Goal: Task Accomplishment & Management: Complete application form

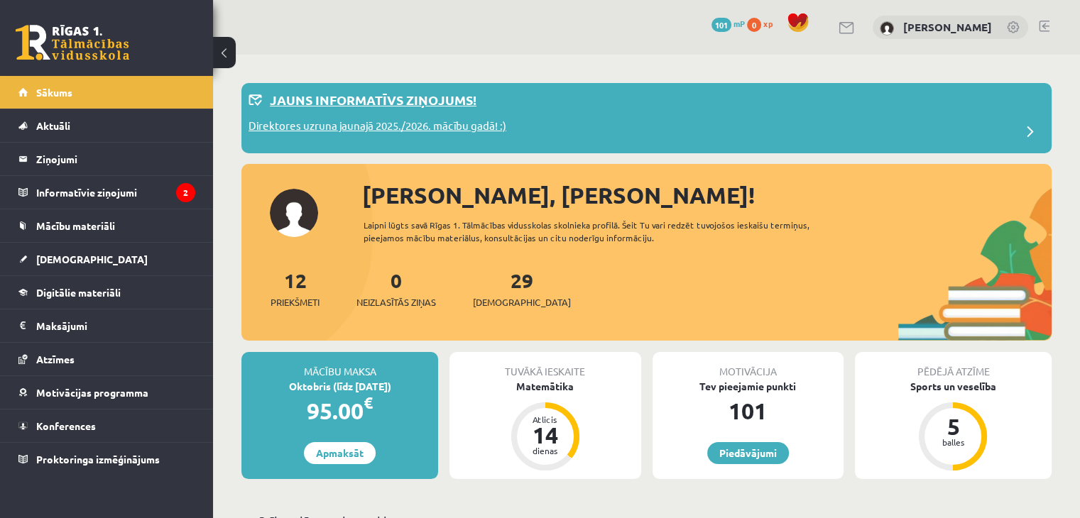
click at [454, 100] on p "Jauns informatīvs ziņojums!" at bounding box center [373, 99] width 207 height 19
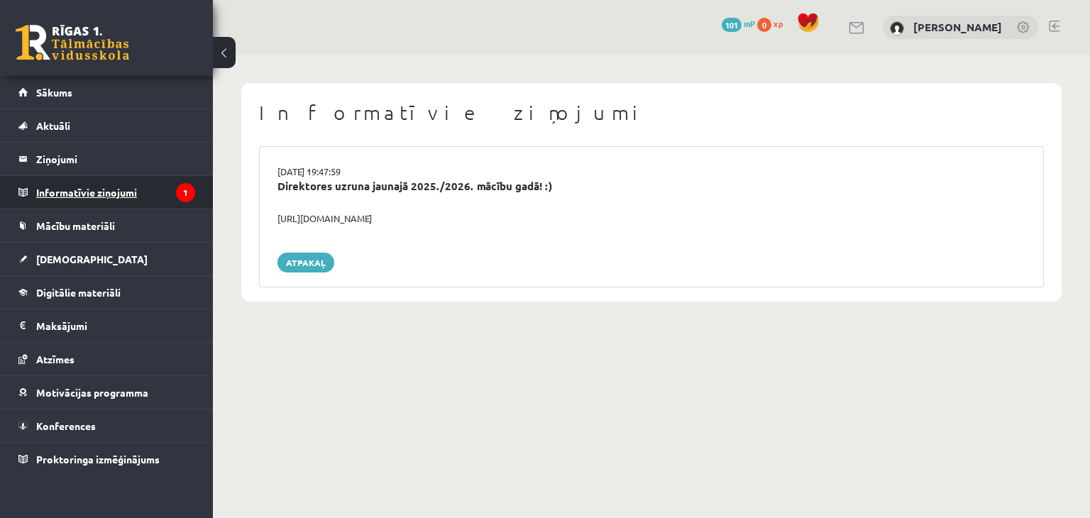
click at [144, 187] on legend "Informatīvie ziņojumi 1" at bounding box center [115, 192] width 159 height 33
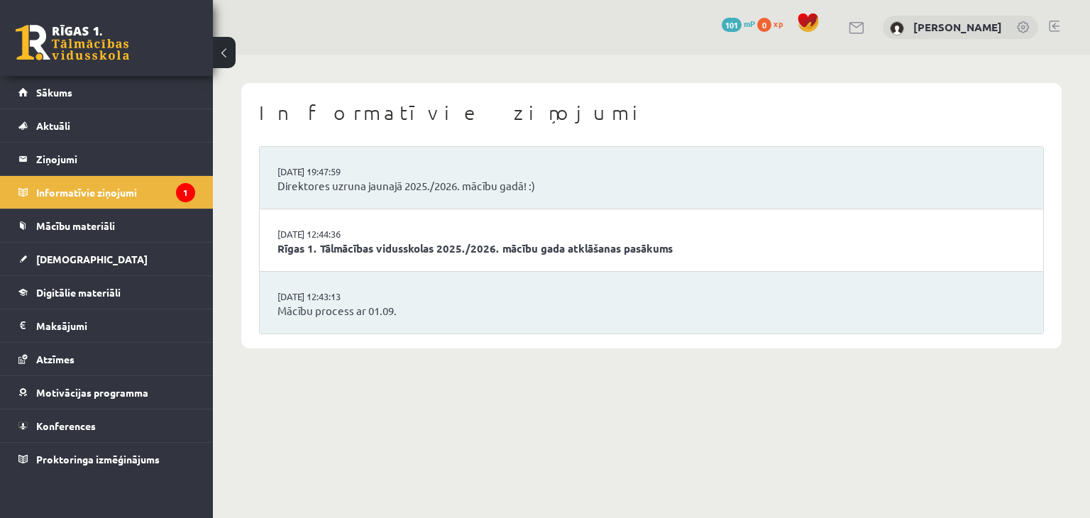
click at [437, 297] on li "[DATE] 12:43:13 Mācību process ar 01.09." at bounding box center [652, 303] width 784 height 62
click at [321, 313] on link "Mācību process ar 01.09." at bounding box center [652, 311] width 748 height 16
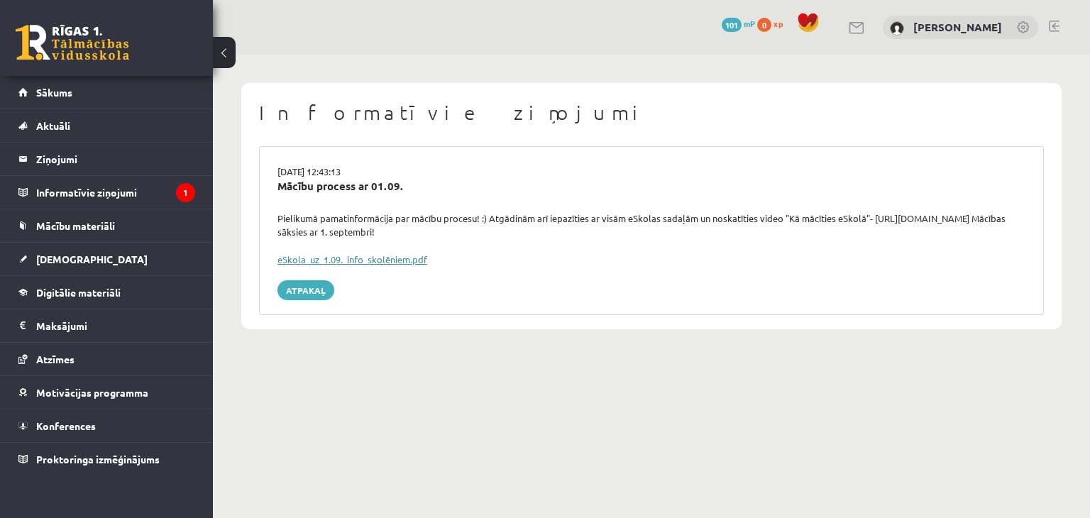
click at [352, 263] on link "eSkola_uz_1.09._info_skolēniem.pdf" at bounding box center [353, 259] width 150 height 12
click at [82, 92] on link "Sākums" at bounding box center [106, 92] width 177 height 33
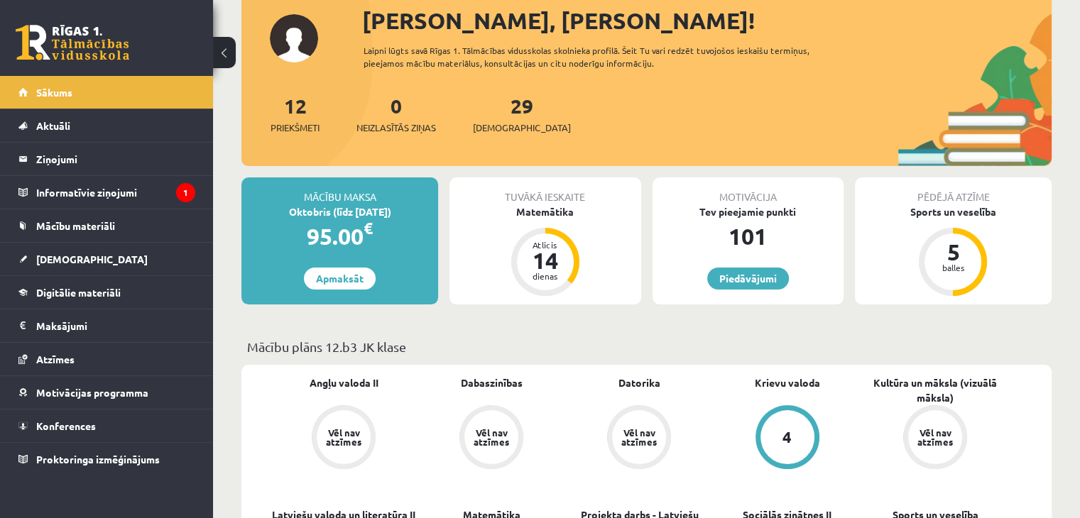
scroll to position [175, 0]
click at [938, 279] on div "5 balles" at bounding box center [952, 261] width 57 height 57
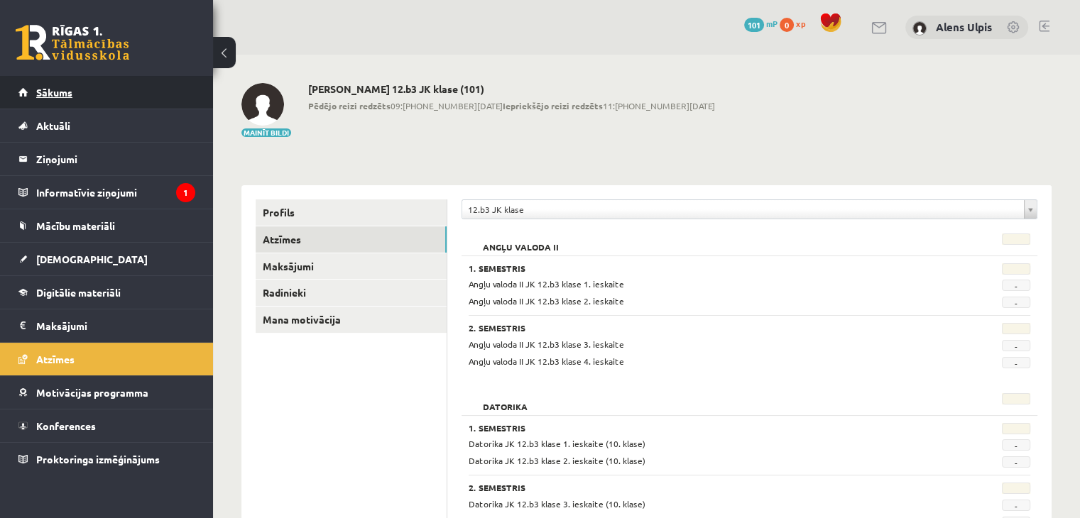
click at [78, 94] on link "Sākums" at bounding box center [106, 92] width 177 height 33
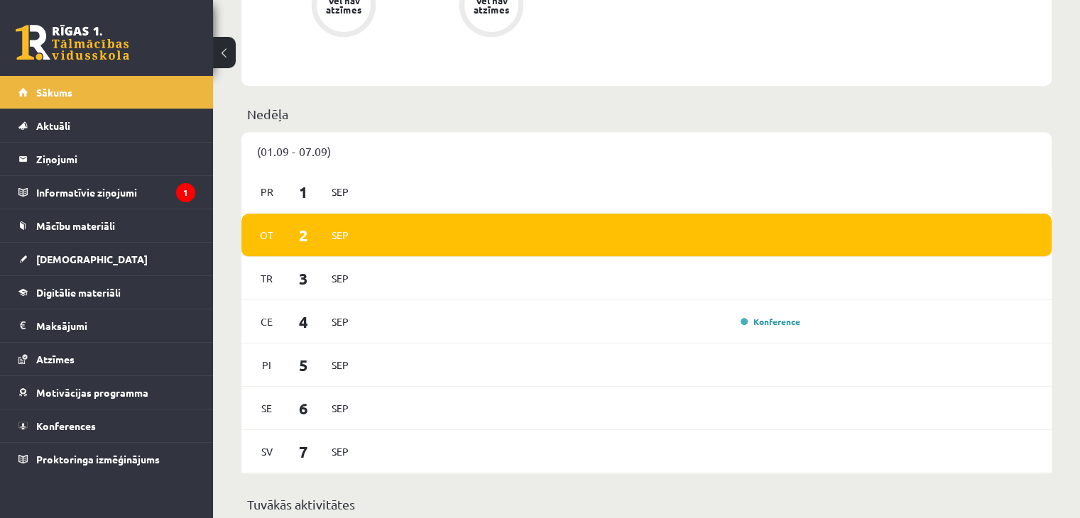
scroll to position [872, 0]
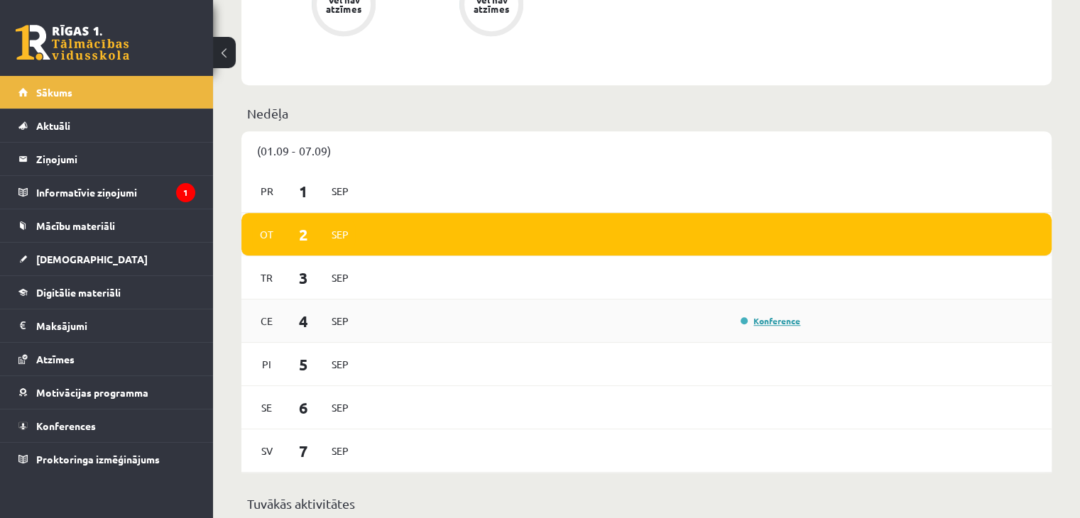
click at [769, 324] on link "Konference" at bounding box center [770, 320] width 60 height 11
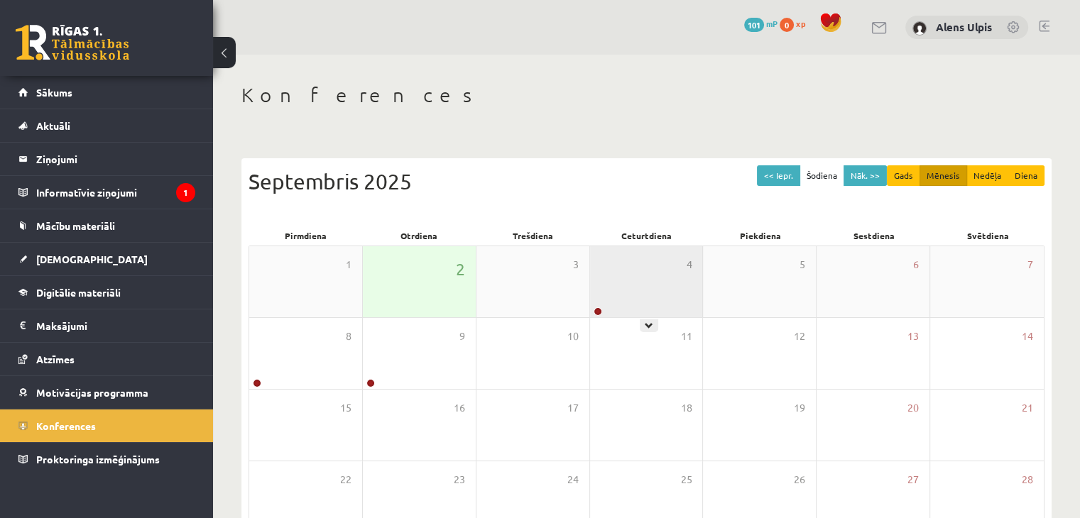
click at [659, 284] on div "4" at bounding box center [646, 281] width 113 height 71
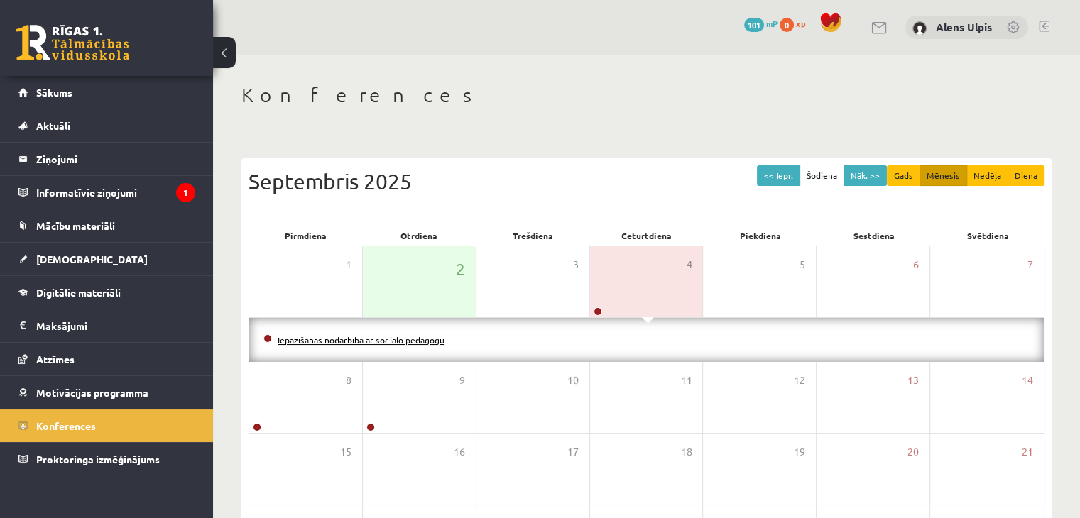
click at [401, 339] on link "Iepazīšanās nodarbība ar sociālo pedagogu" at bounding box center [361, 339] width 167 height 11
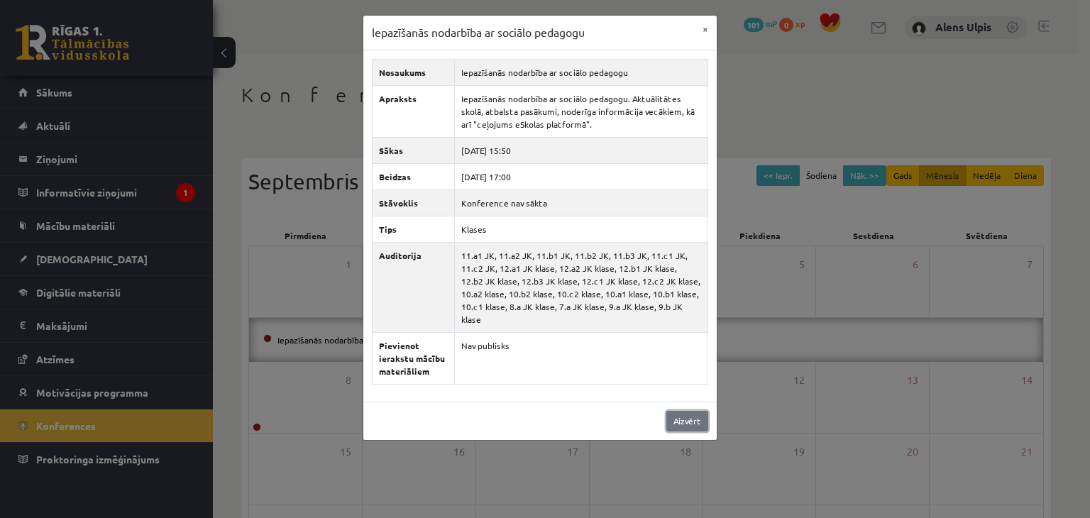
drag, startPoint x: 692, startPoint y: 410, endPoint x: 672, endPoint y: 391, distance: 27.1
click at [692, 411] on link "Aizvērt" at bounding box center [688, 421] width 42 height 21
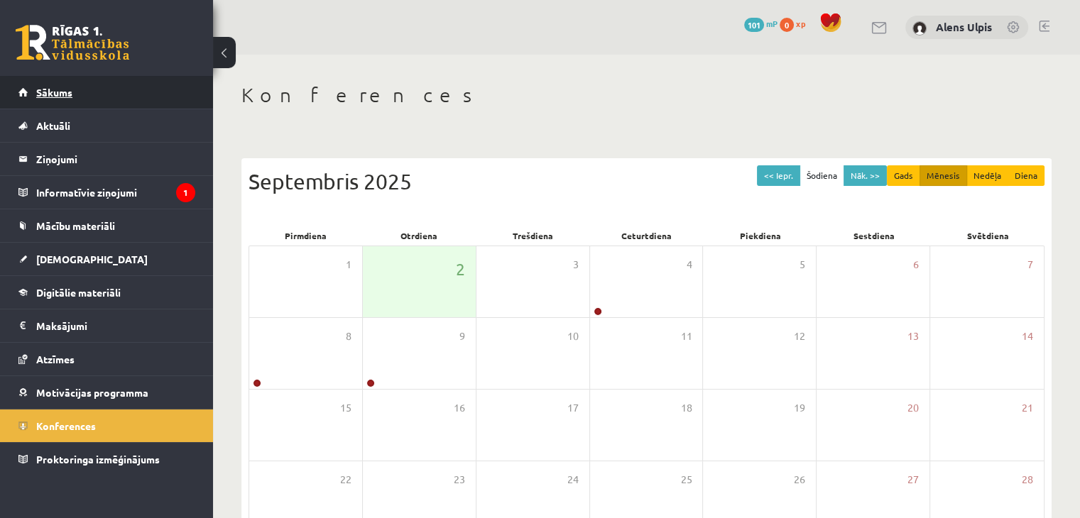
click at [167, 97] on link "Sākums" at bounding box center [106, 92] width 177 height 33
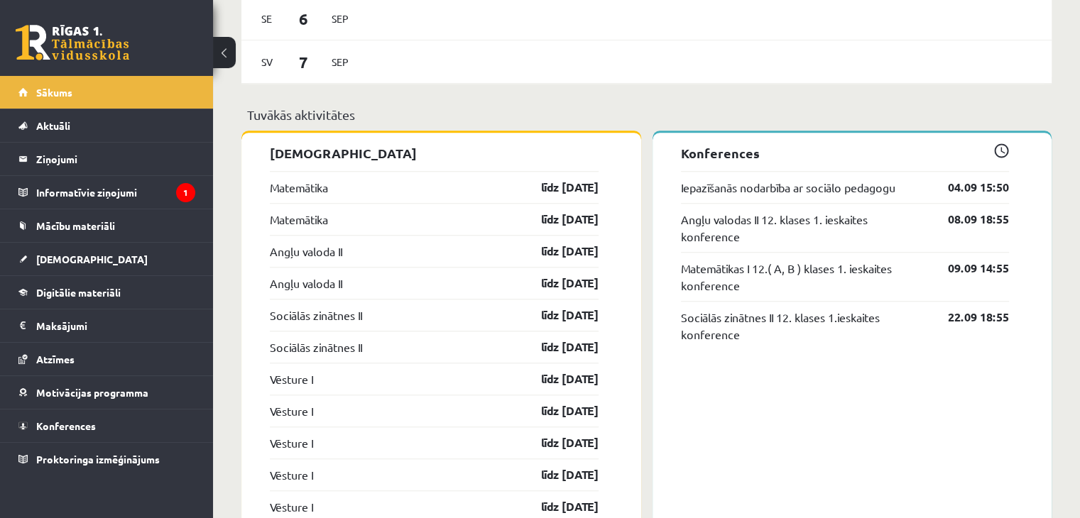
scroll to position [1261, 0]
click at [553, 192] on link "līdz [DATE]" at bounding box center [557, 187] width 82 height 17
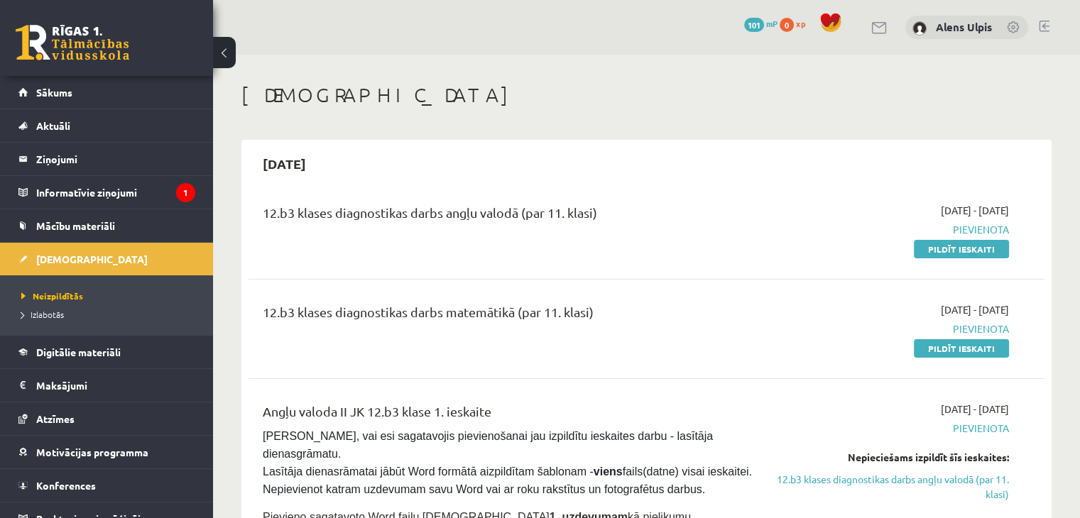
click at [962, 252] on link "Pildīt ieskaiti" at bounding box center [961, 249] width 95 height 18
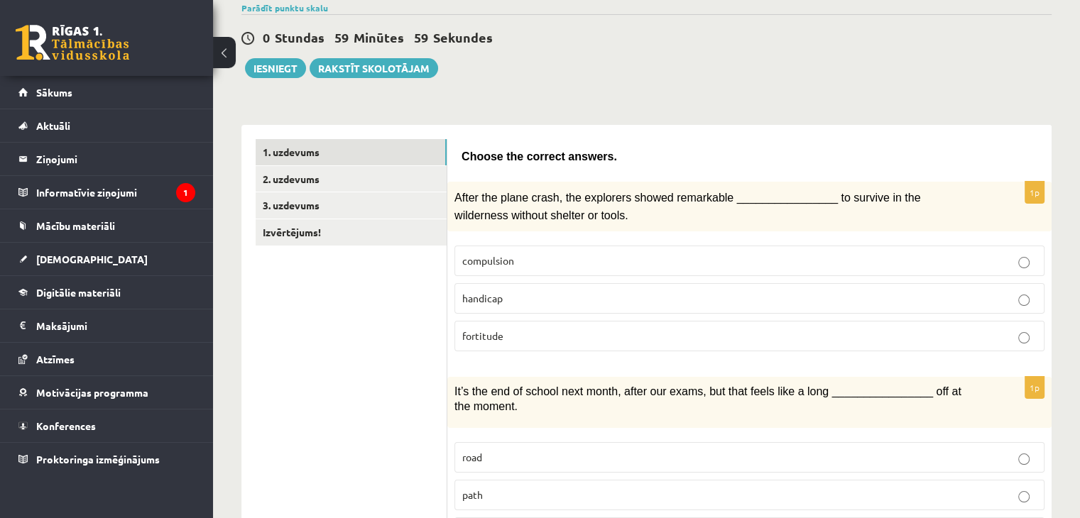
scroll to position [119, 0]
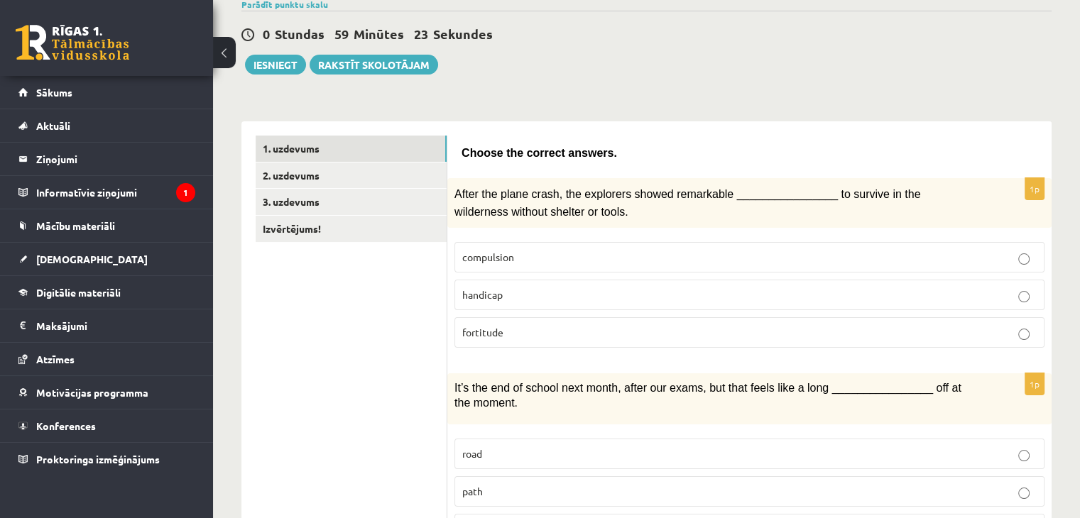
click at [505, 325] on p "fortitude" at bounding box center [749, 332] width 574 height 15
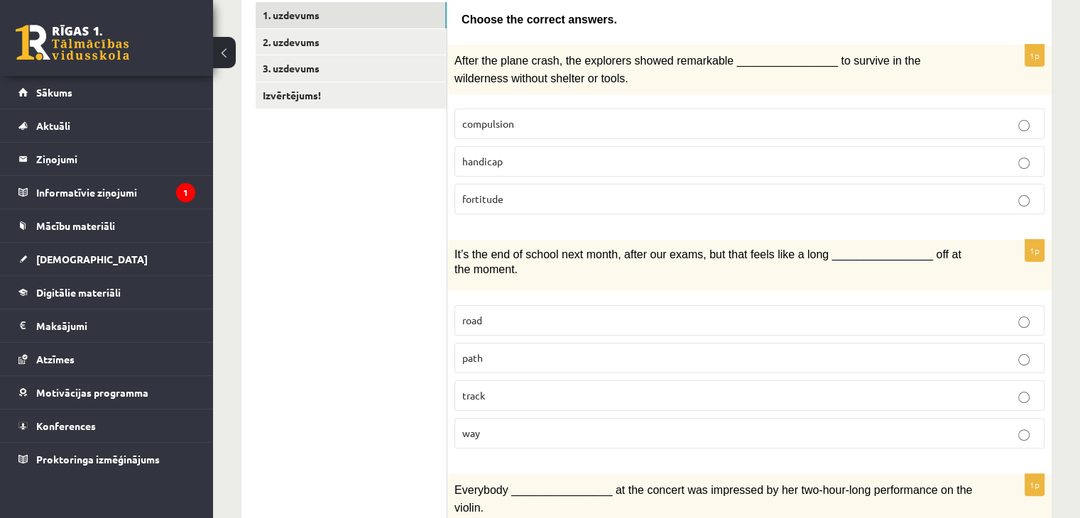
scroll to position [256, 0]
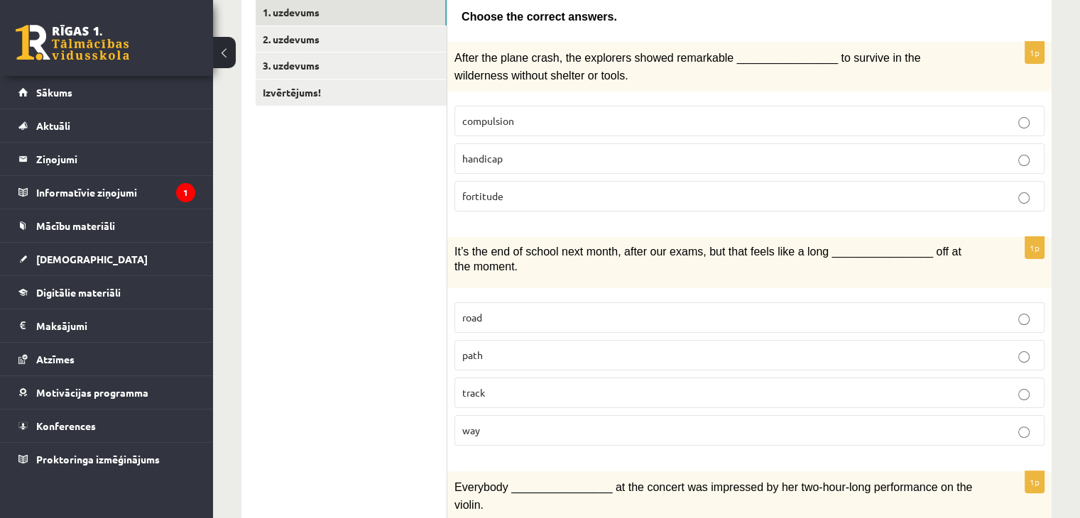
click at [593, 427] on p "way" at bounding box center [749, 430] width 574 height 15
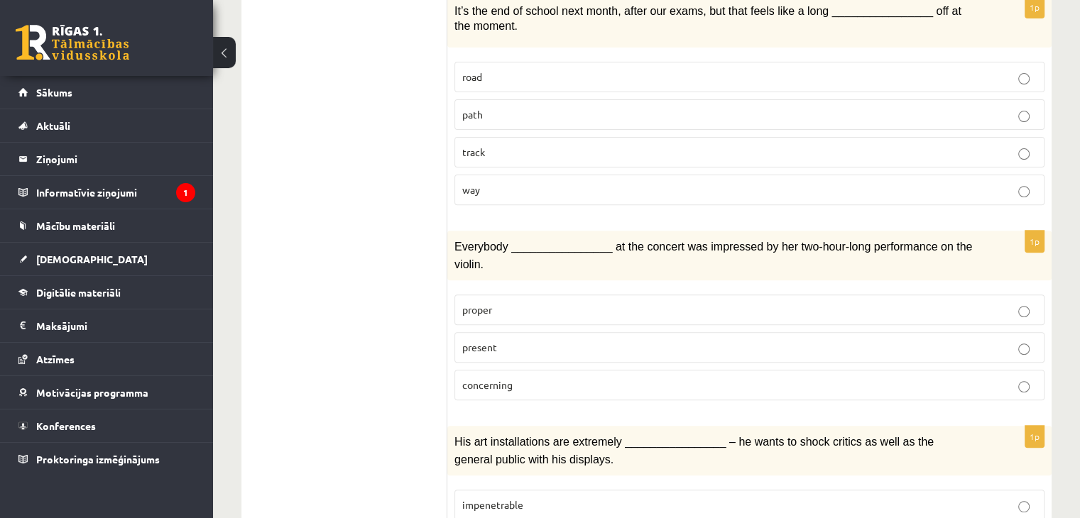
scroll to position [498, 0]
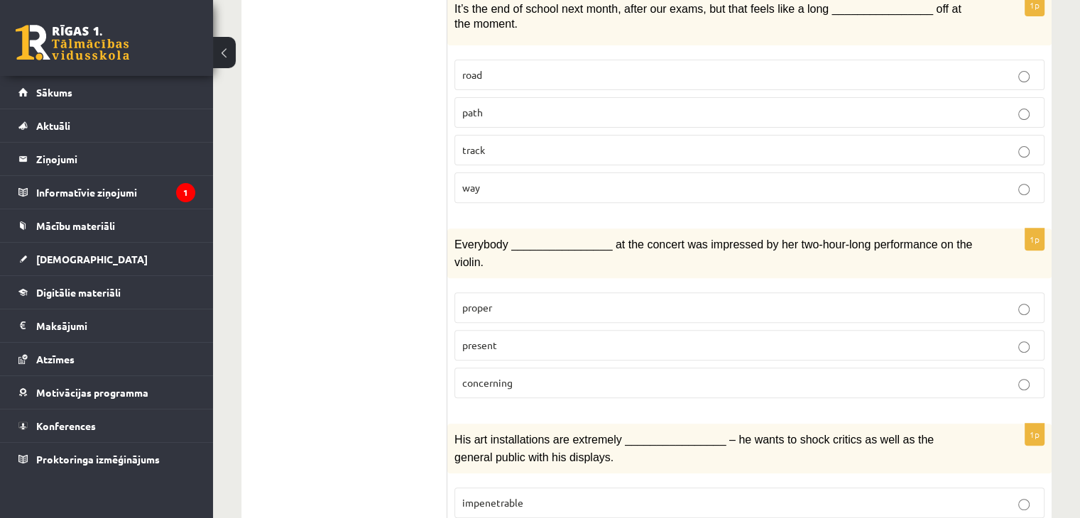
click at [537, 375] on p "concerning" at bounding box center [749, 382] width 574 height 15
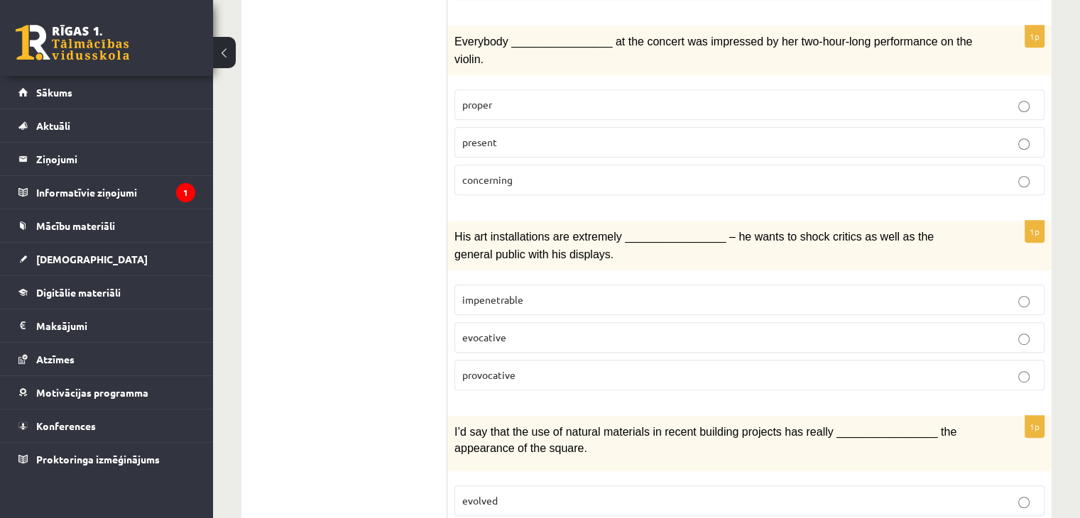
scroll to position [703, 0]
click at [690, 361] on fieldset "impenetrable evocative provocative" at bounding box center [749, 334] width 590 height 117
click at [695, 366] on p "provocative" at bounding box center [749, 373] width 574 height 15
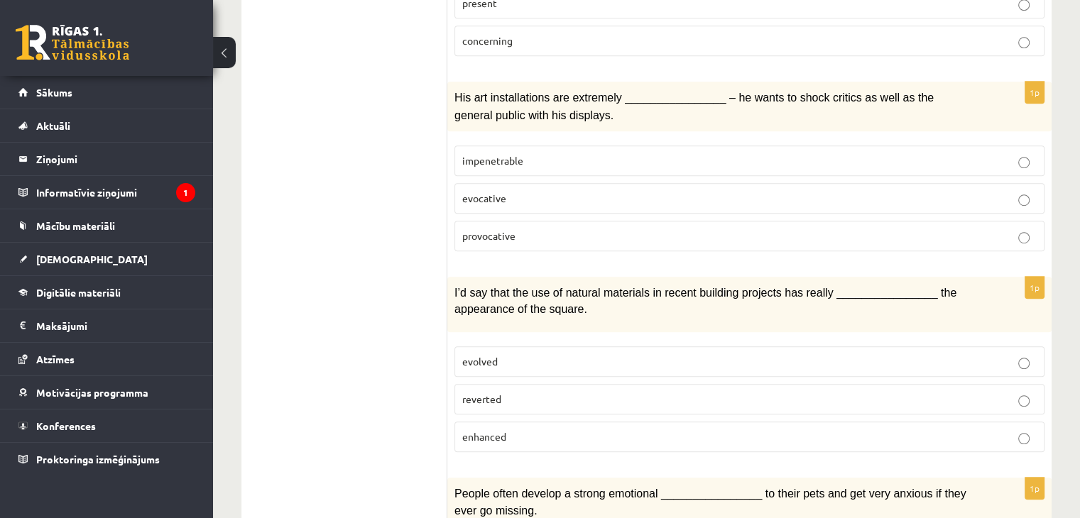
scroll to position [845, 0]
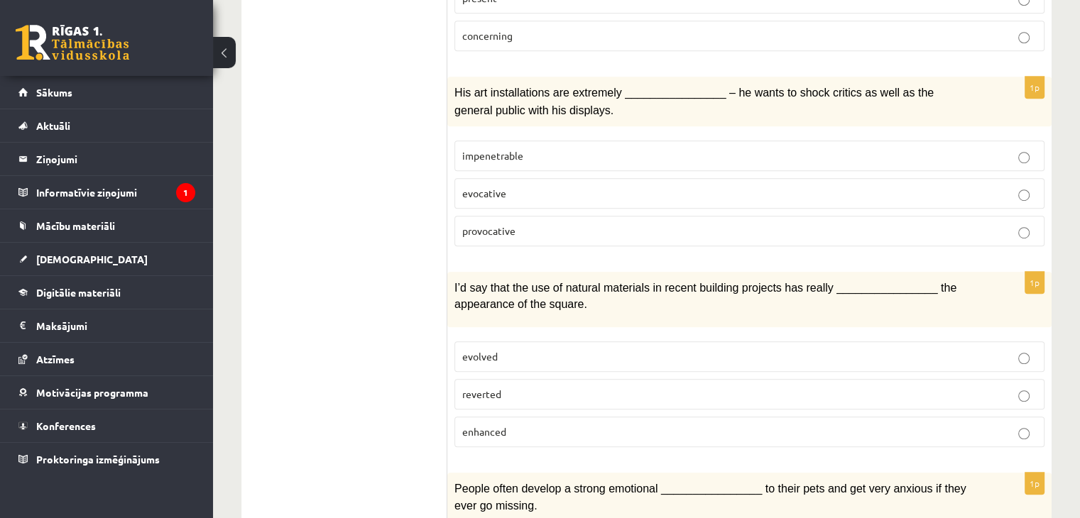
click at [659, 341] on label "evolved" at bounding box center [749, 356] width 590 height 31
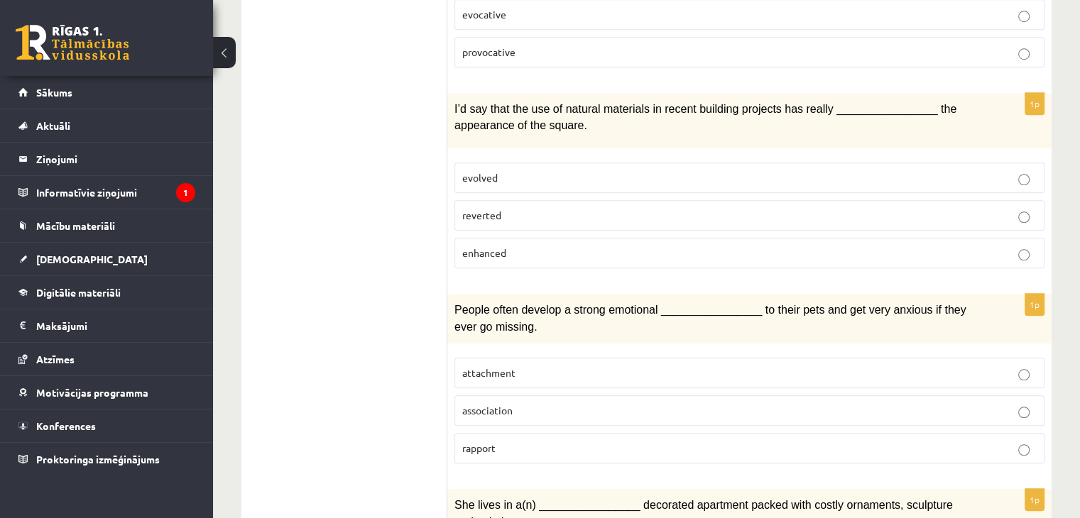
scroll to position [1061, 0]
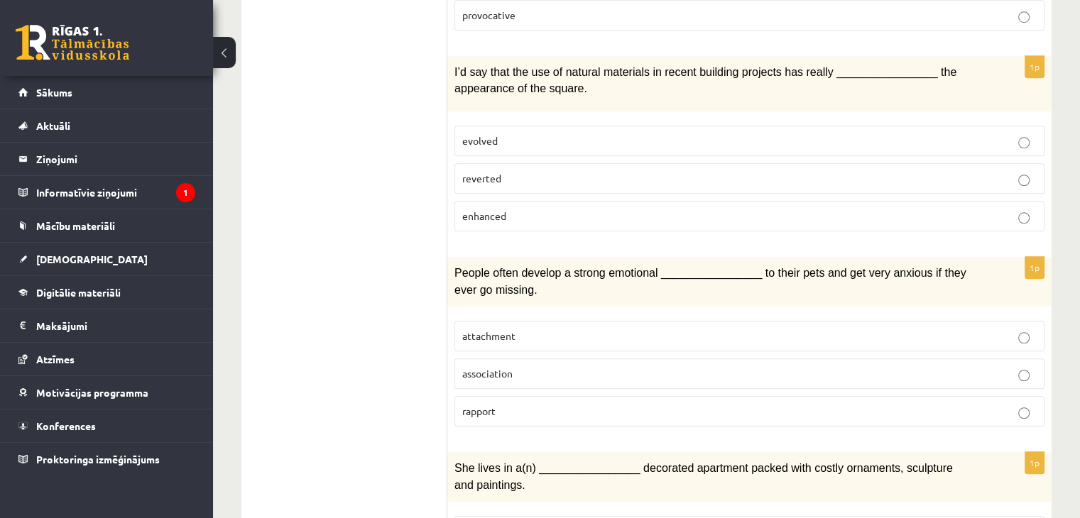
click at [716, 329] on p "attachment" at bounding box center [749, 336] width 574 height 15
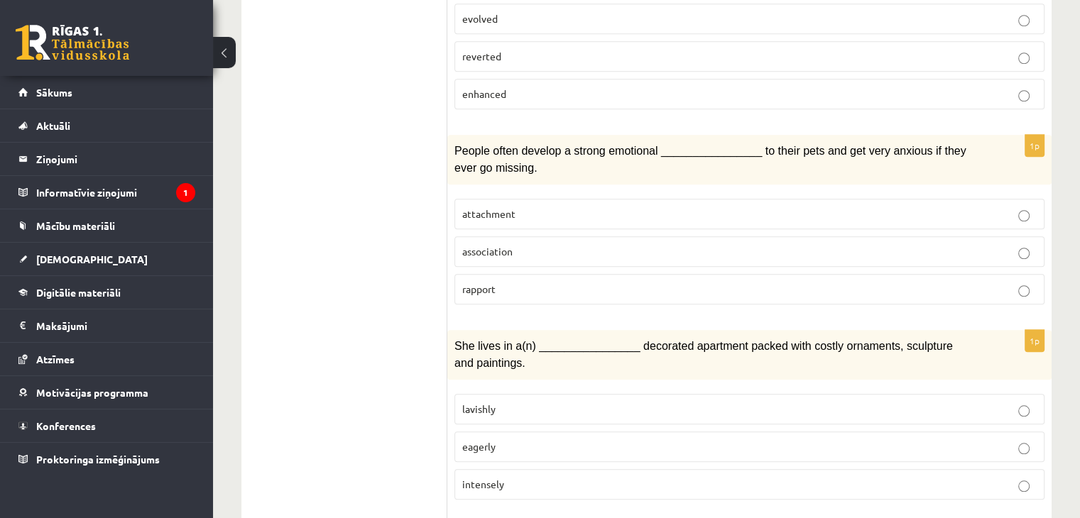
scroll to position [1212, 0]
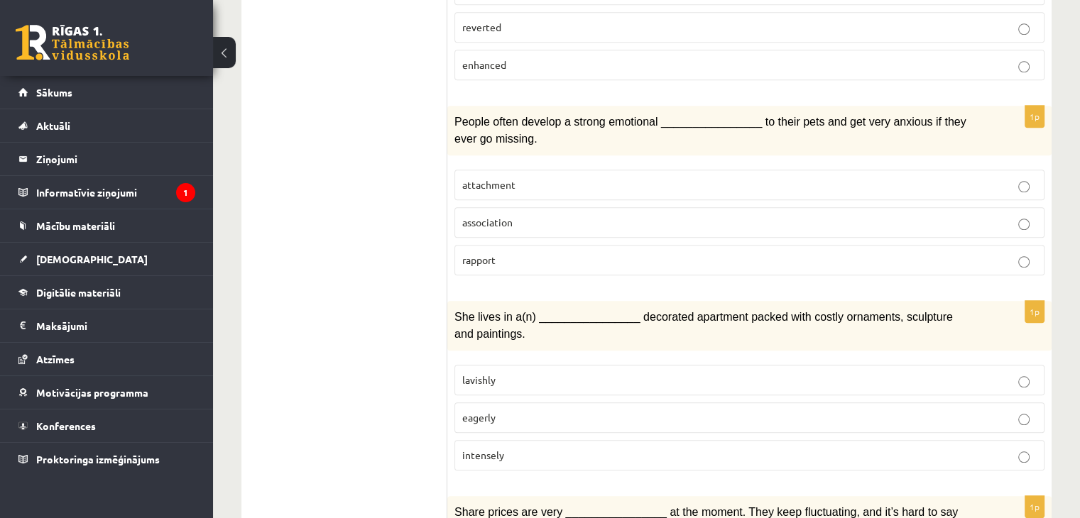
click at [630, 448] on p "intensely" at bounding box center [749, 455] width 574 height 15
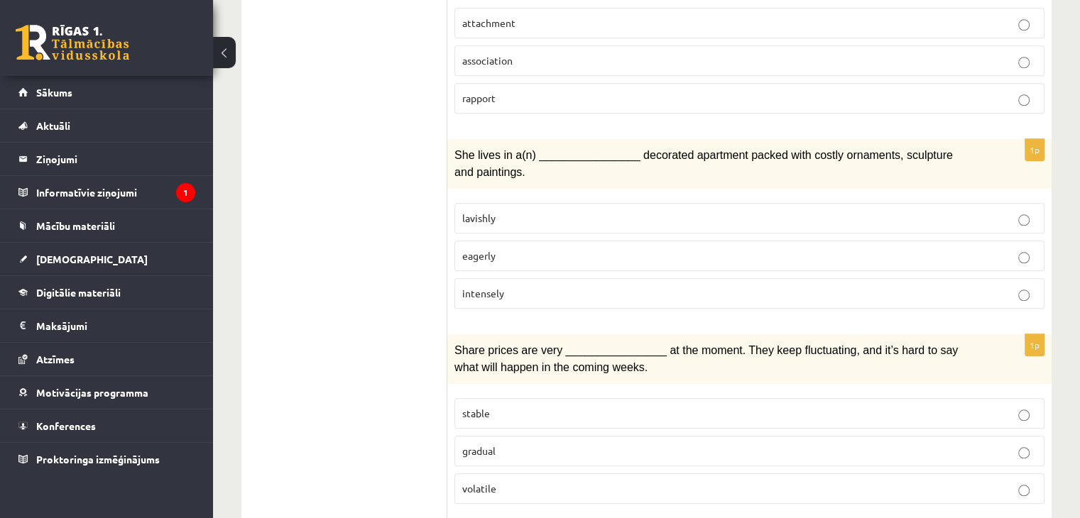
scroll to position [1418, 0]
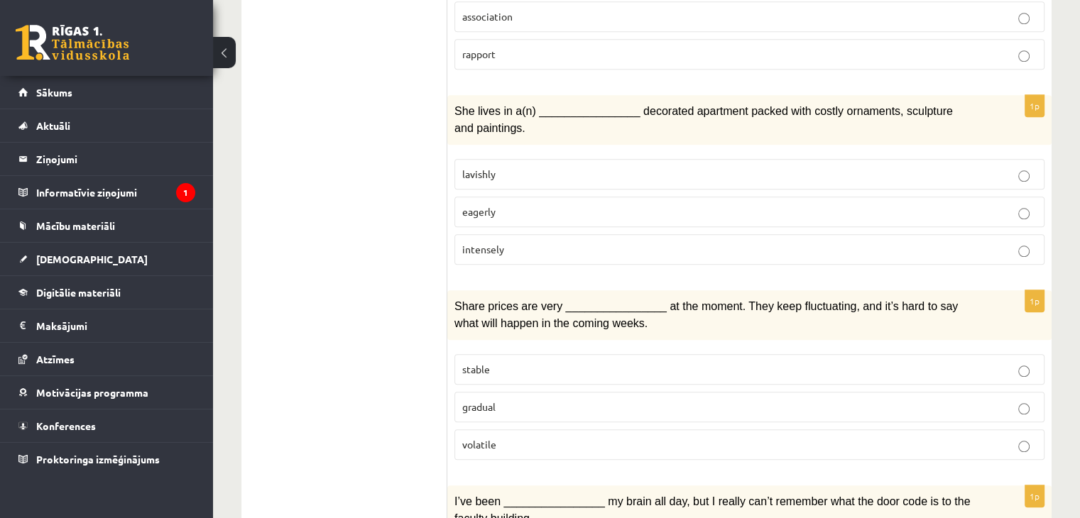
click at [630, 429] on label "volatile" at bounding box center [749, 444] width 590 height 31
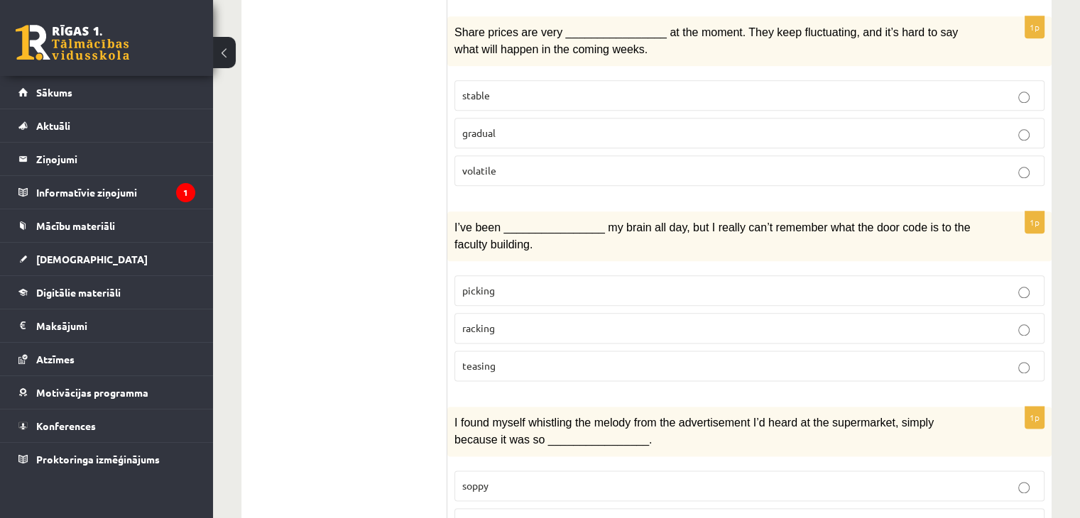
scroll to position [1694, 0]
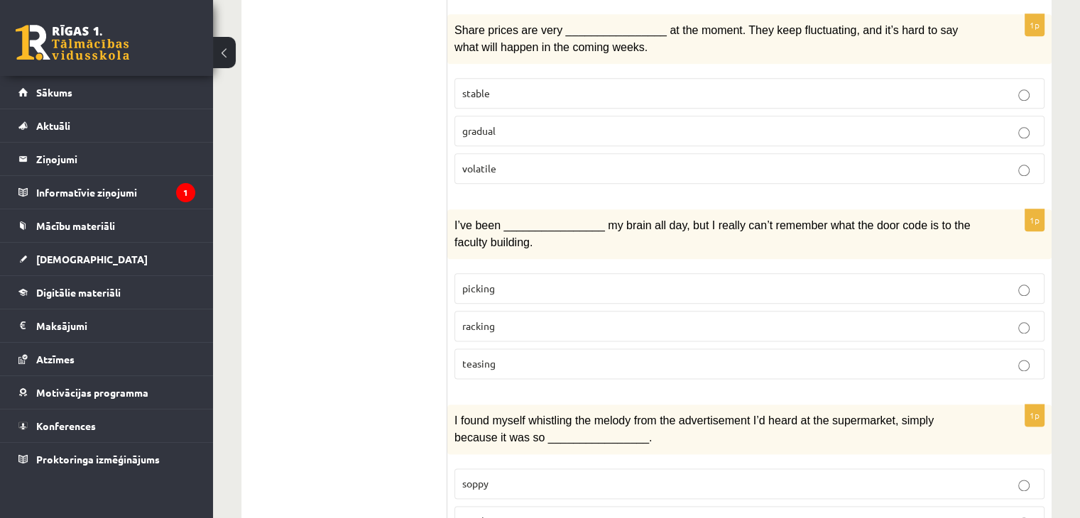
click at [588, 281] on p "picking" at bounding box center [749, 288] width 574 height 15
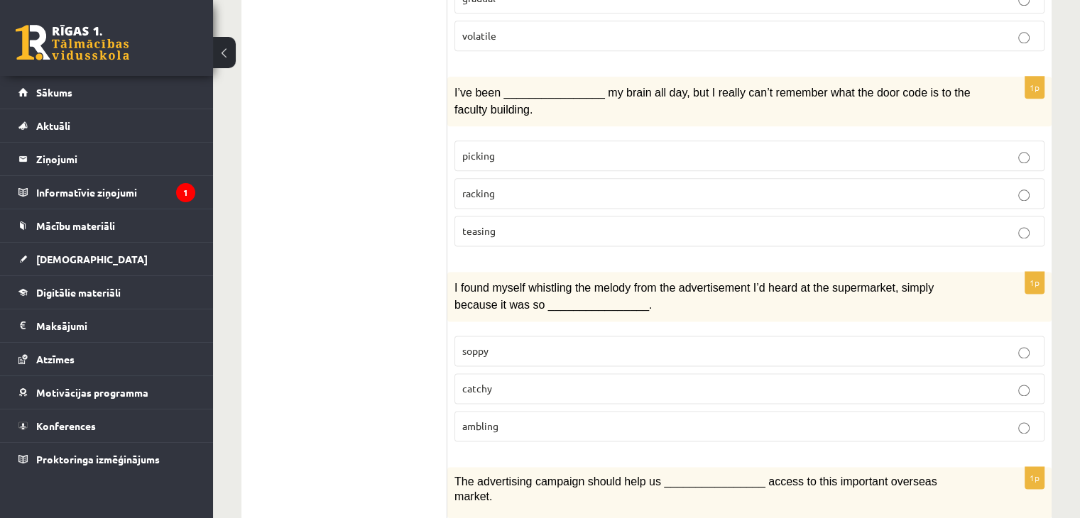
scroll to position [1828, 0]
click at [591, 373] on label "catchy" at bounding box center [749, 388] width 590 height 31
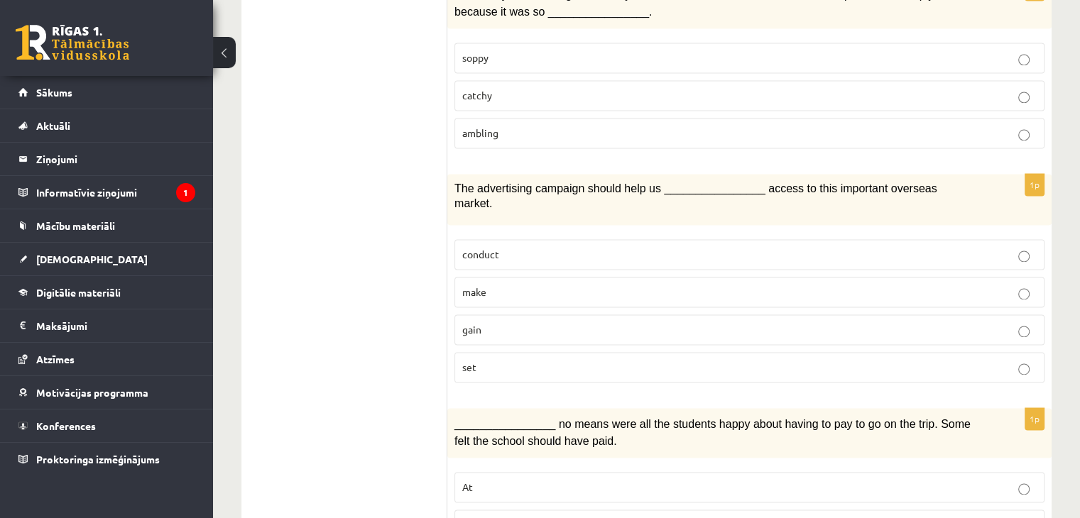
scroll to position [2141, 0]
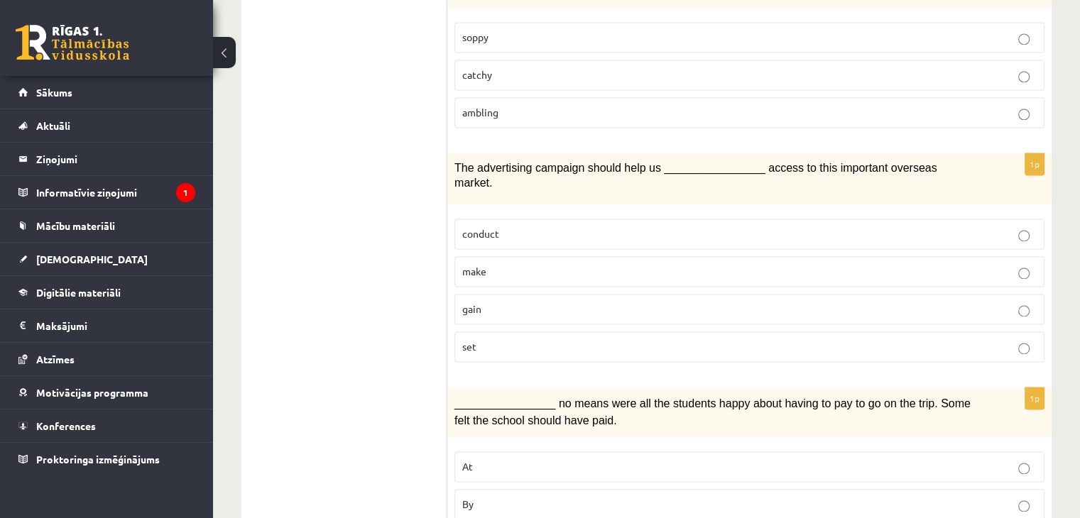
click at [588, 339] on p "set" at bounding box center [749, 346] width 574 height 15
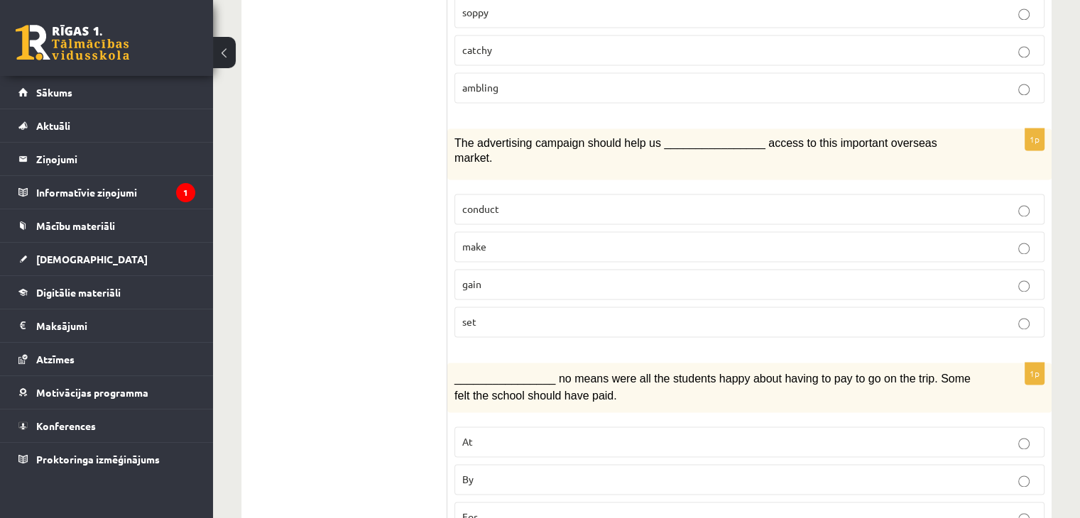
click at [547, 510] on p "For" at bounding box center [749, 517] width 574 height 15
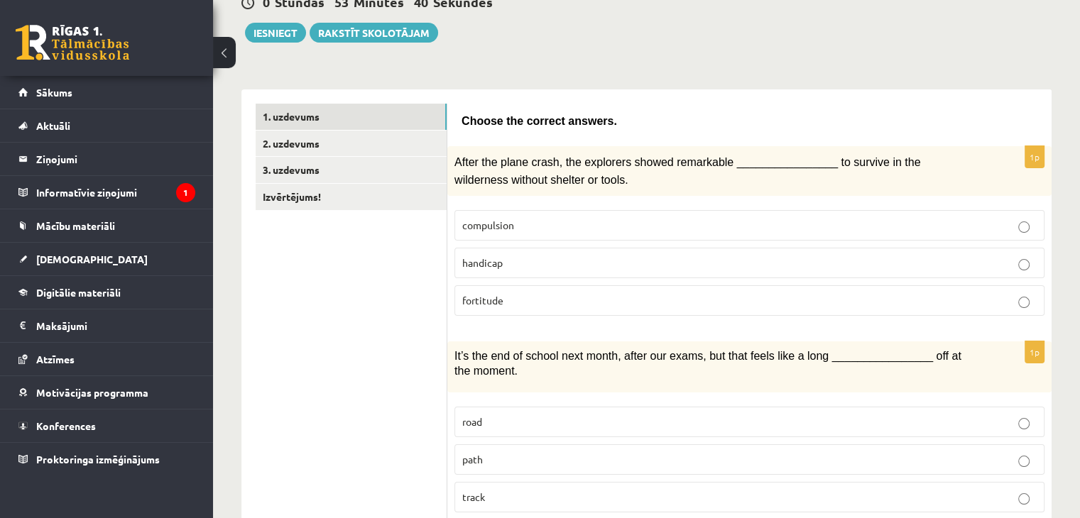
scroll to position [150, 0]
click at [414, 148] on link "2. uzdevums" at bounding box center [351, 144] width 191 height 26
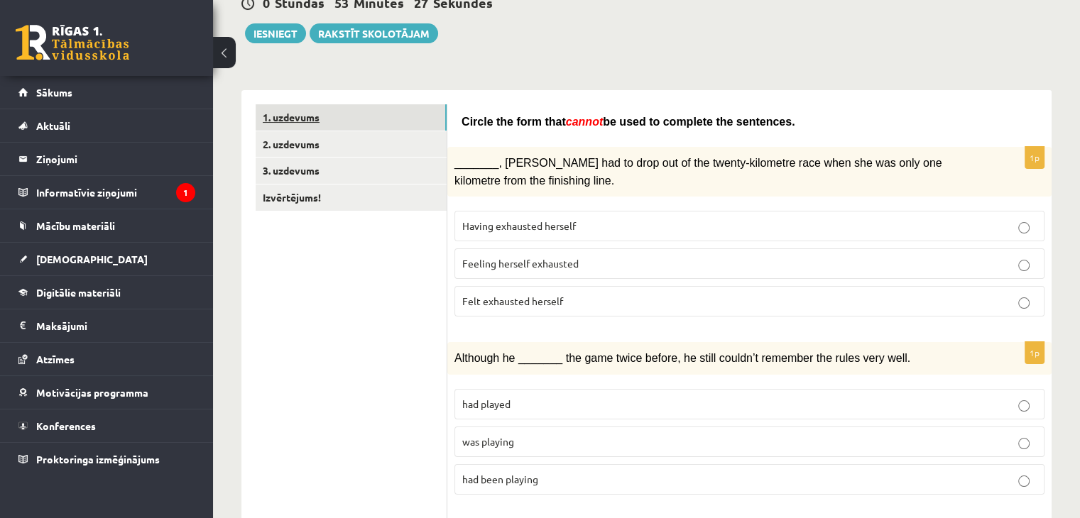
click at [397, 115] on link "1. uzdevums" at bounding box center [351, 117] width 191 height 26
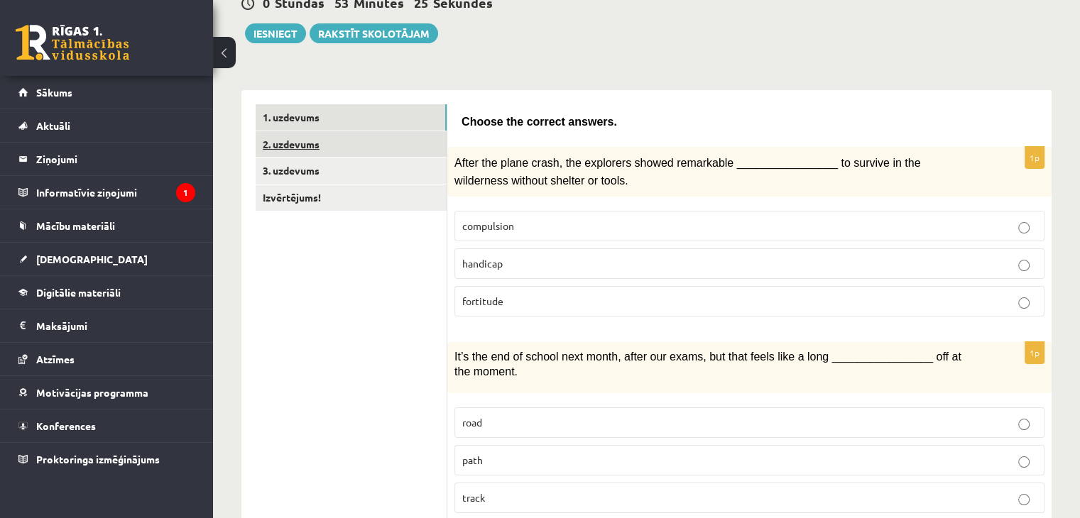
click at [382, 147] on link "2. uzdevums" at bounding box center [351, 144] width 191 height 26
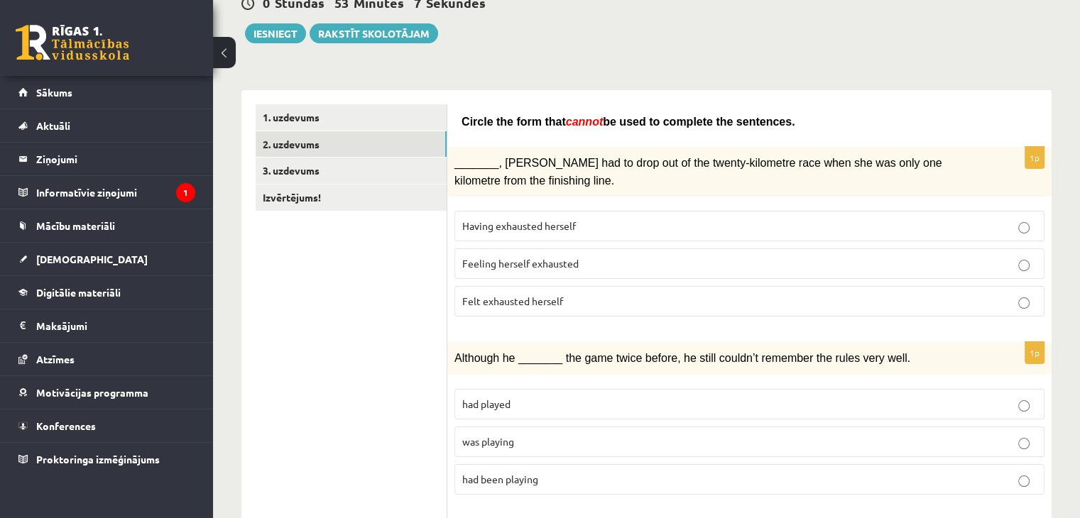
click at [473, 219] on span "Having exhausted herself" at bounding box center [519, 225] width 114 height 13
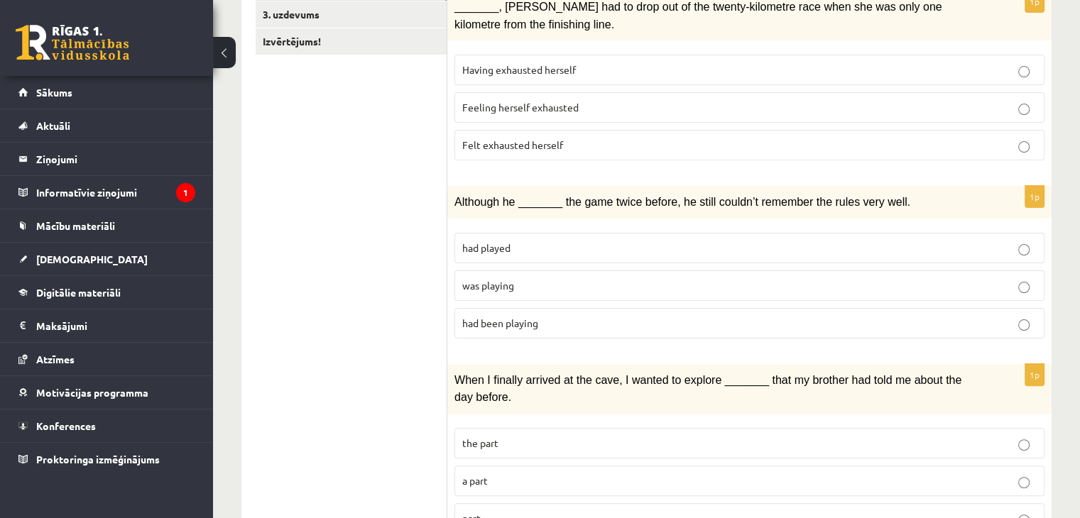
scroll to position [307, 0]
click at [569, 240] on p "had played" at bounding box center [749, 247] width 574 height 15
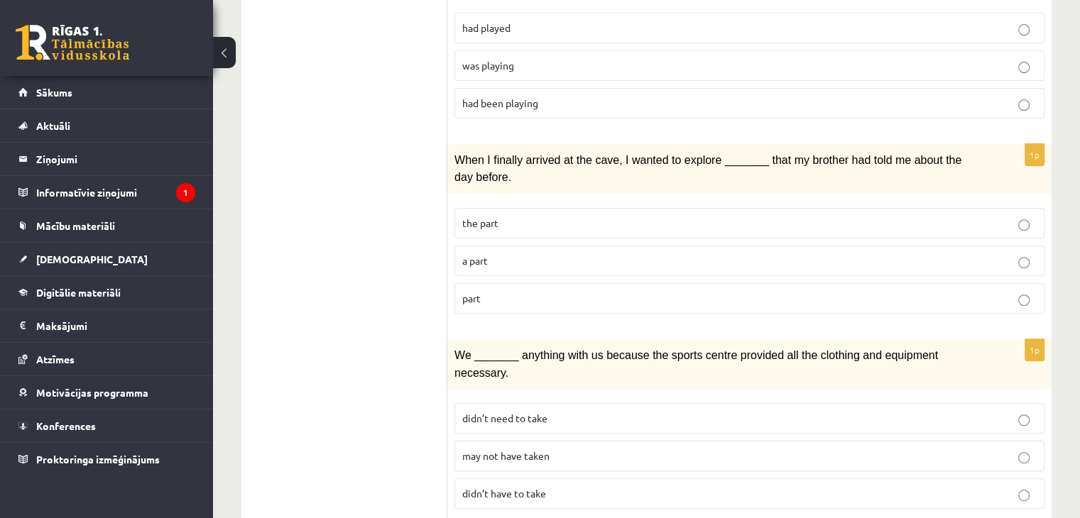
scroll to position [527, 0]
click at [558, 290] on p "part" at bounding box center [749, 297] width 574 height 15
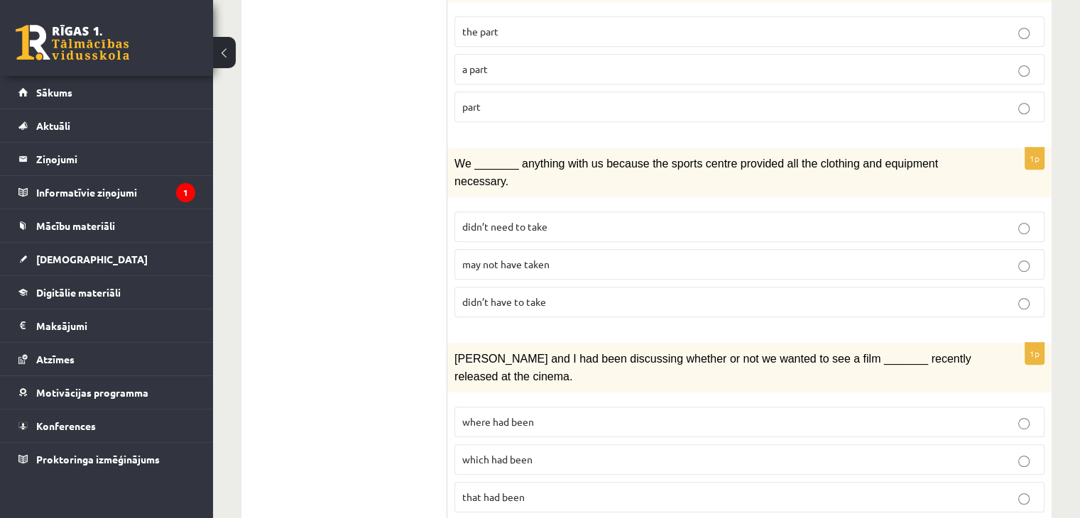
scroll to position [720, 0]
click at [585, 210] on label "didn’t need to take" at bounding box center [749, 225] width 590 height 31
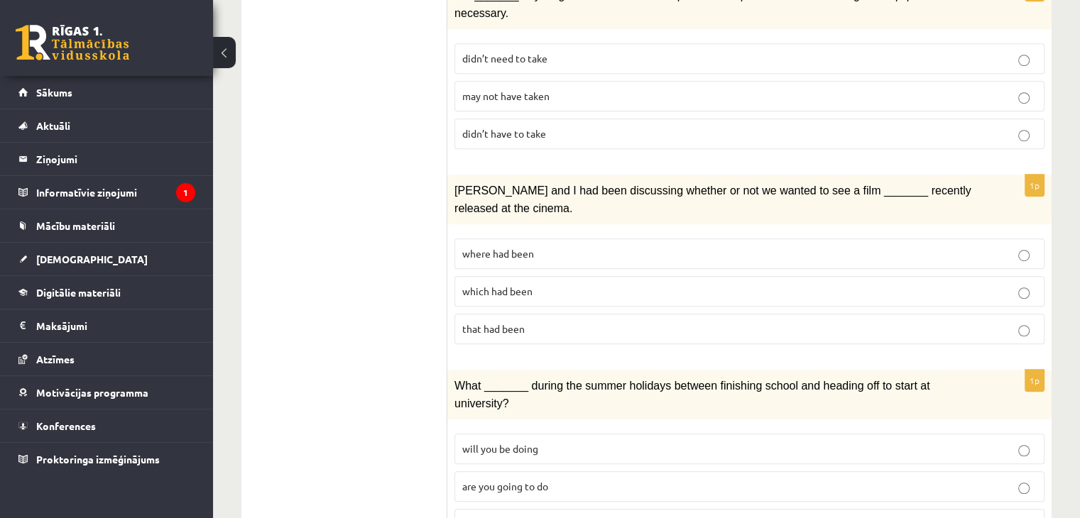
scroll to position [887, 0]
click at [692, 88] on p "may not have taken" at bounding box center [749, 95] width 574 height 15
click at [690, 43] on label "didn’t need to take" at bounding box center [749, 58] width 590 height 31
click at [642, 246] on p "where had been" at bounding box center [749, 253] width 574 height 15
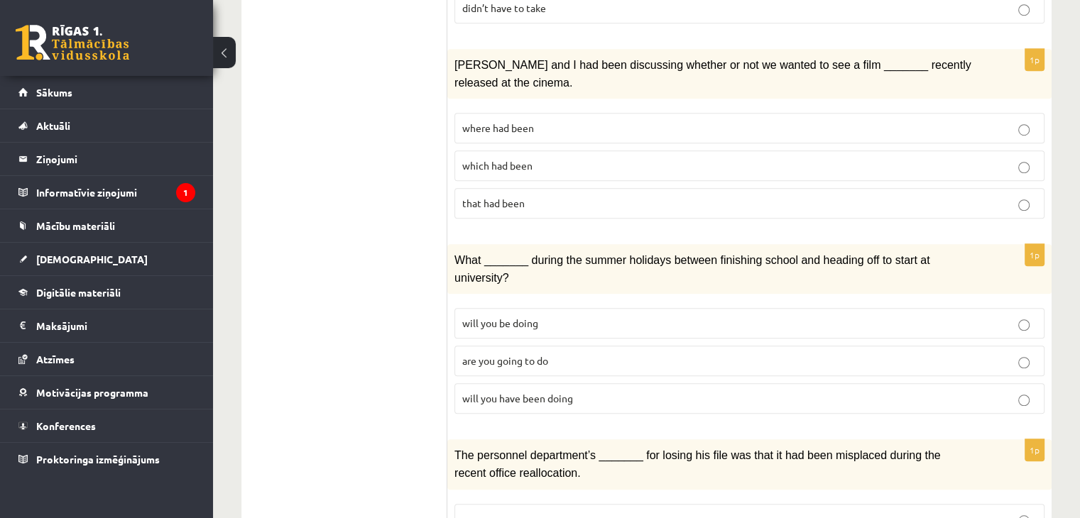
scroll to position [1013, 0]
click at [622, 315] on p "will you be doing" at bounding box center [749, 322] width 574 height 15
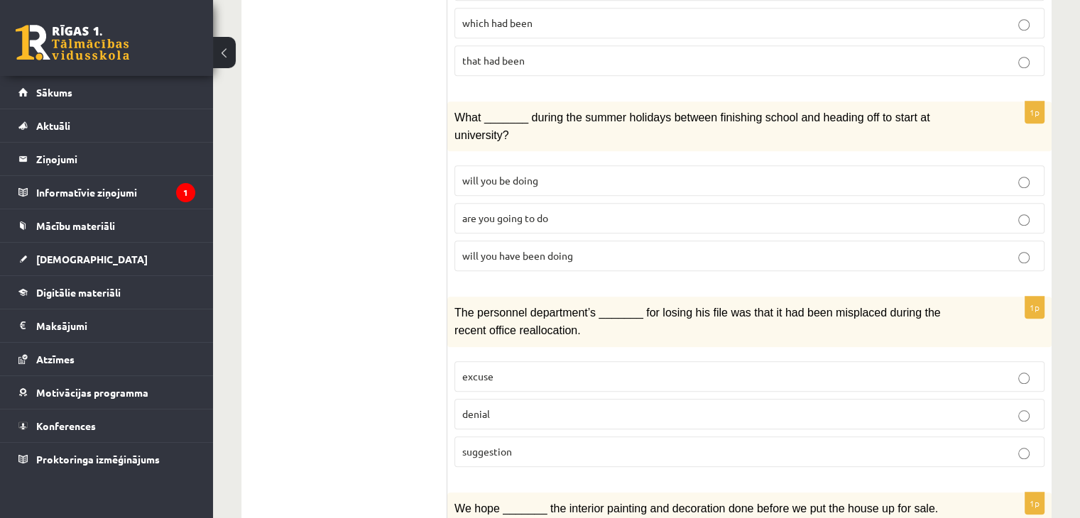
scroll to position [1160, 0]
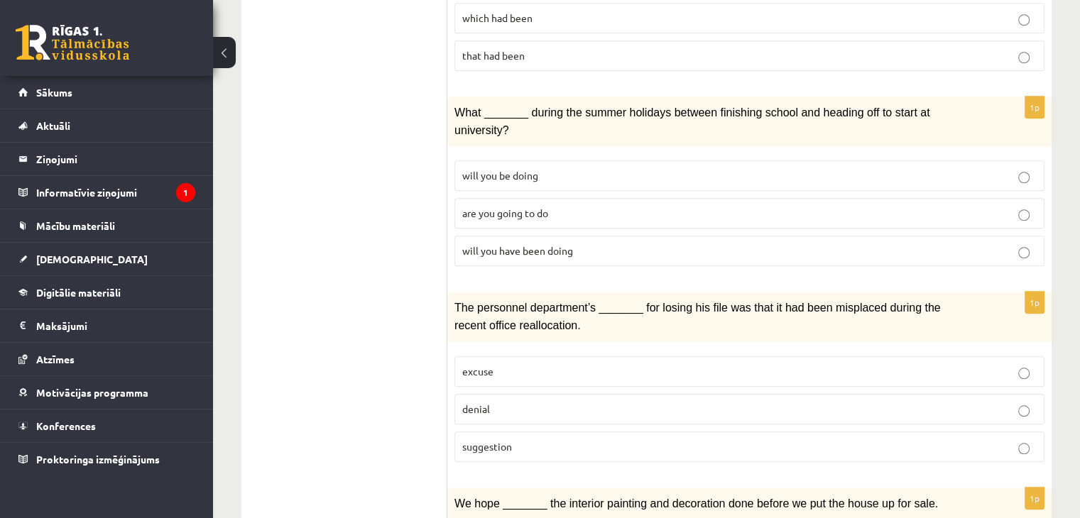
click at [608, 394] on label "denial" at bounding box center [749, 409] width 590 height 31
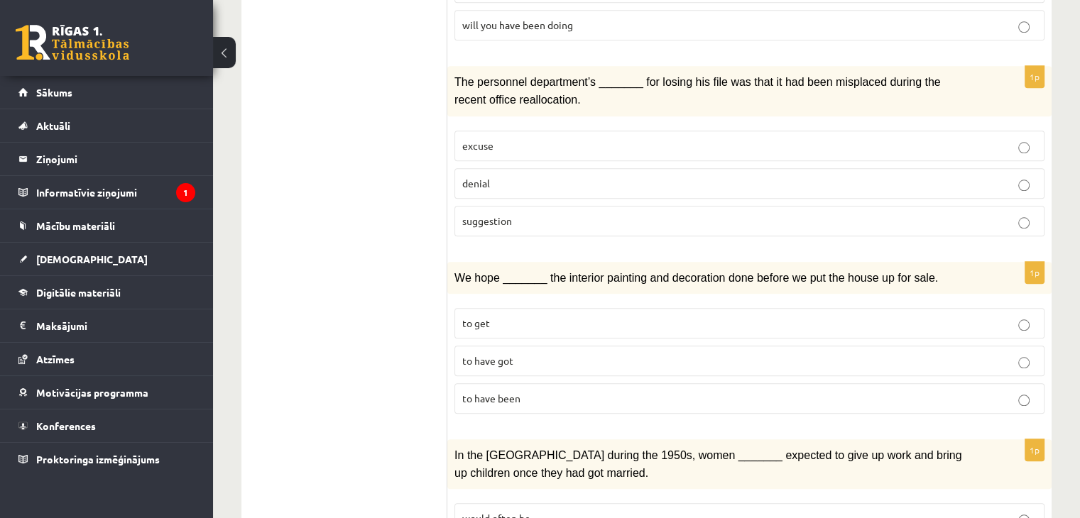
scroll to position [1386, 0]
click at [607, 353] on p "to have got" at bounding box center [749, 360] width 574 height 15
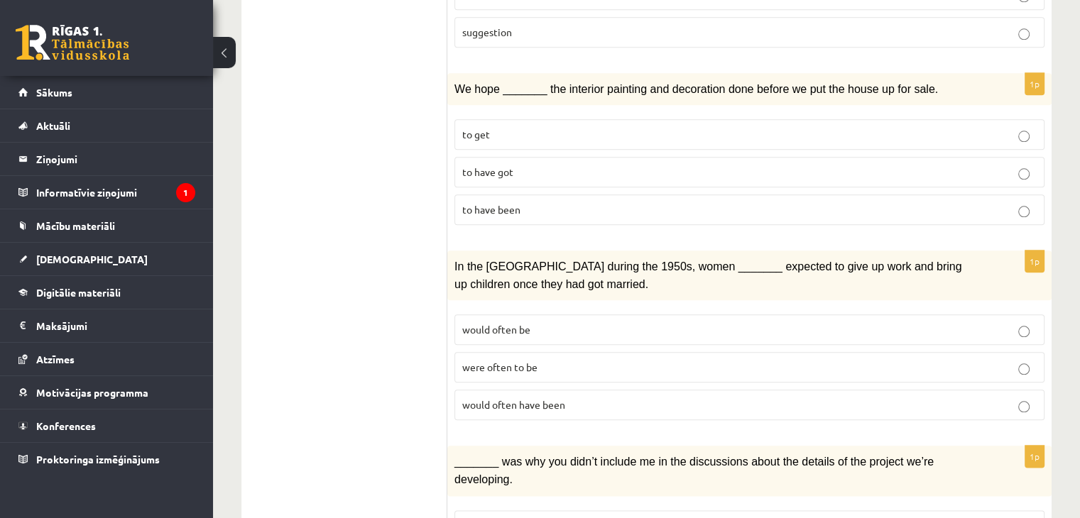
scroll to position [1575, 0]
click at [600, 314] on label "would often be" at bounding box center [749, 329] width 590 height 31
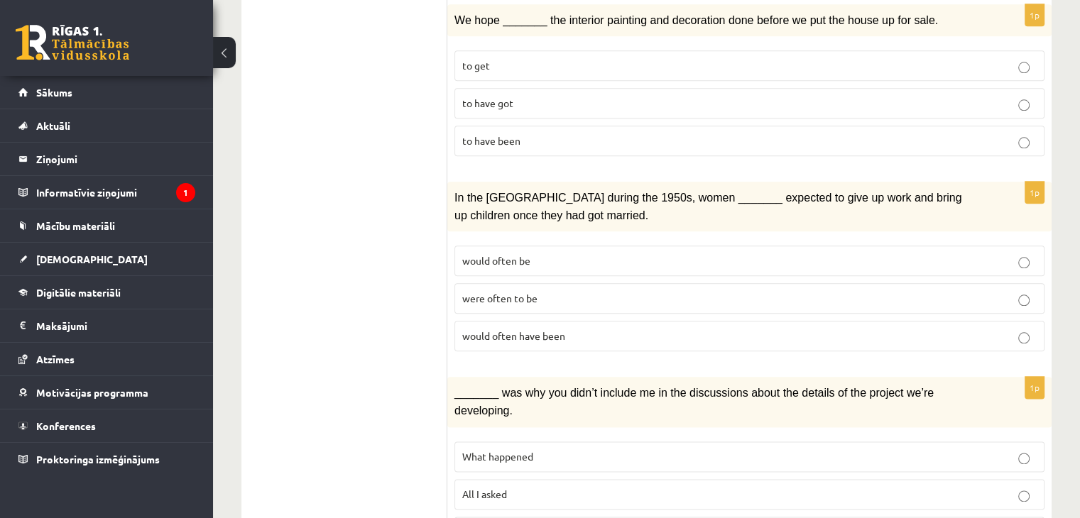
click at [605, 487] on p "All I asked" at bounding box center [749, 494] width 574 height 15
click at [614, 449] on p "What happened" at bounding box center [749, 456] width 574 height 15
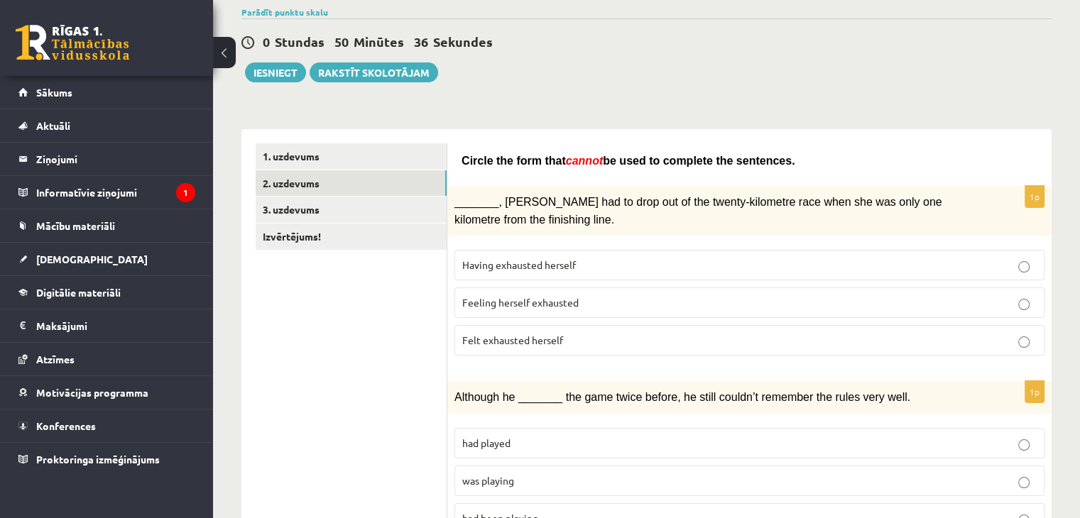
scroll to position [110, 0]
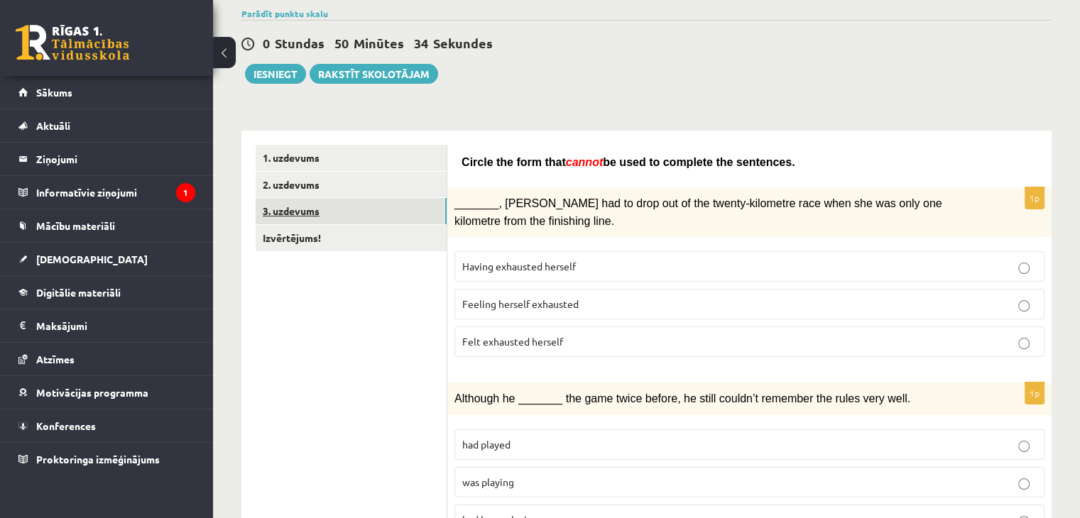
click at [415, 209] on link "3. uzdevums" at bounding box center [351, 211] width 191 height 26
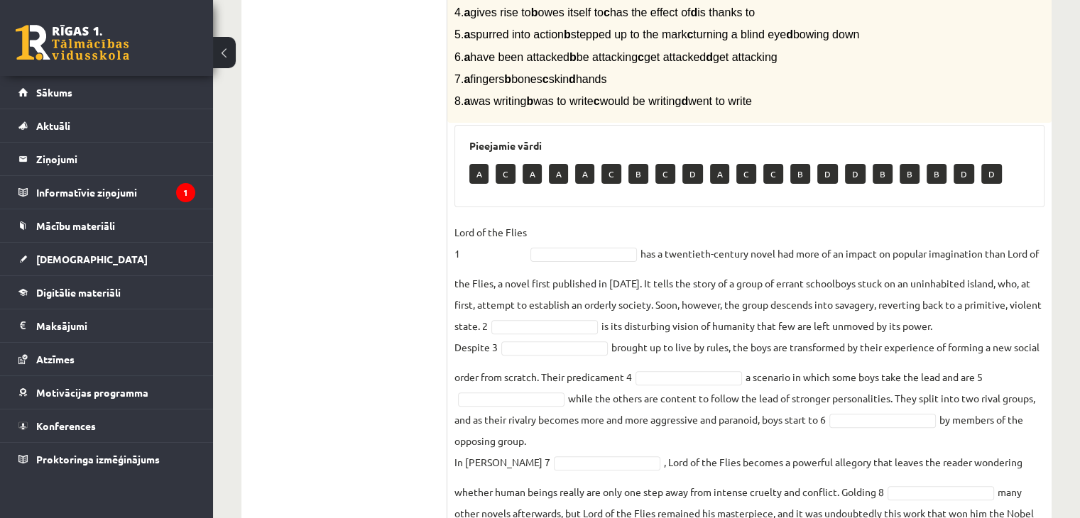
scroll to position [382, 0]
click at [482, 175] on p "A" at bounding box center [478, 173] width 19 height 20
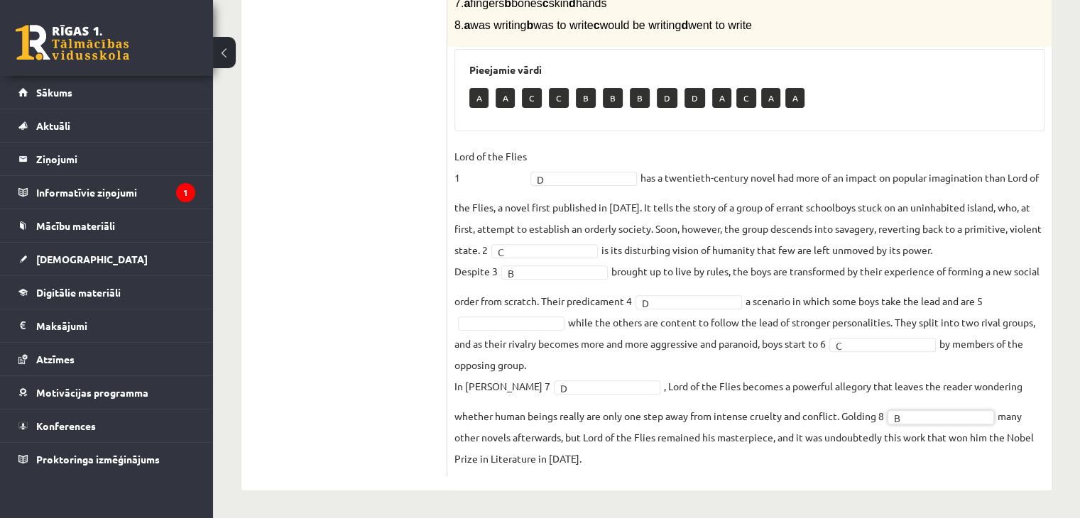
scroll to position [0, 0]
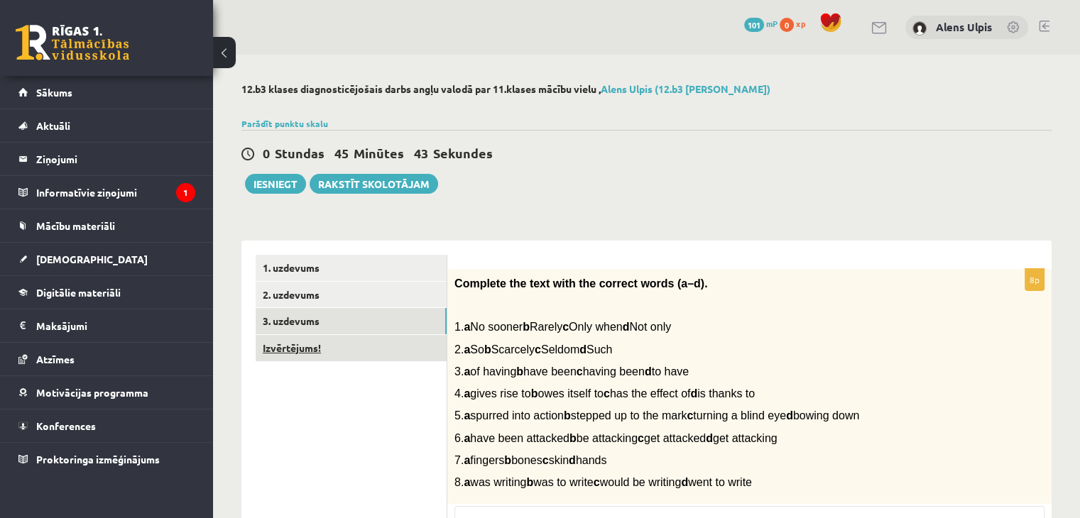
click at [303, 348] on link "Izvērtējums!" at bounding box center [351, 348] width 191 height 26
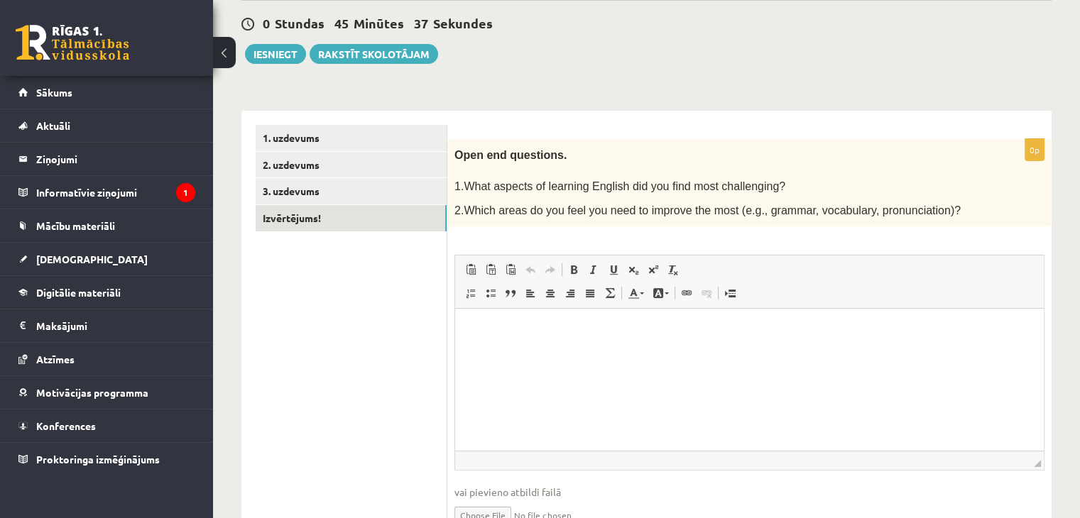
scroll to position [131, 0]
click at [527, 344] on html at bounding box center [749, 329] width 588 height 43
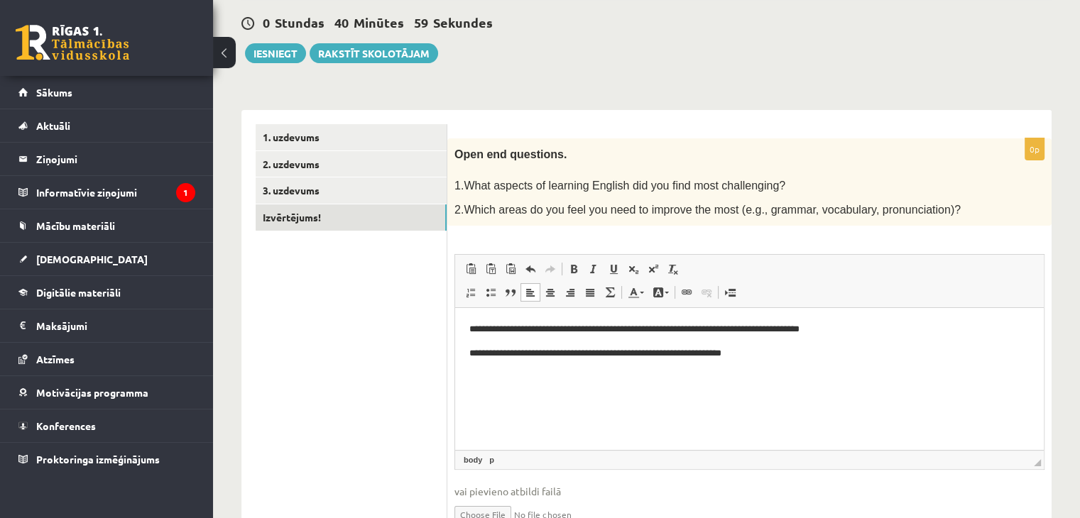
scroll to position [202, 0]
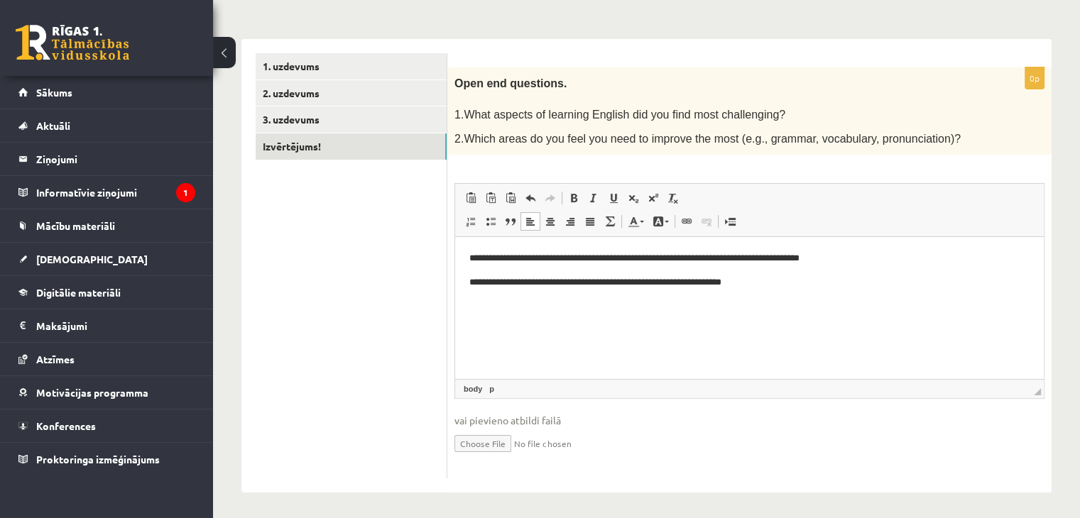
click at [498, 387] on span at bounding box center [502, 389] width 8 height 13
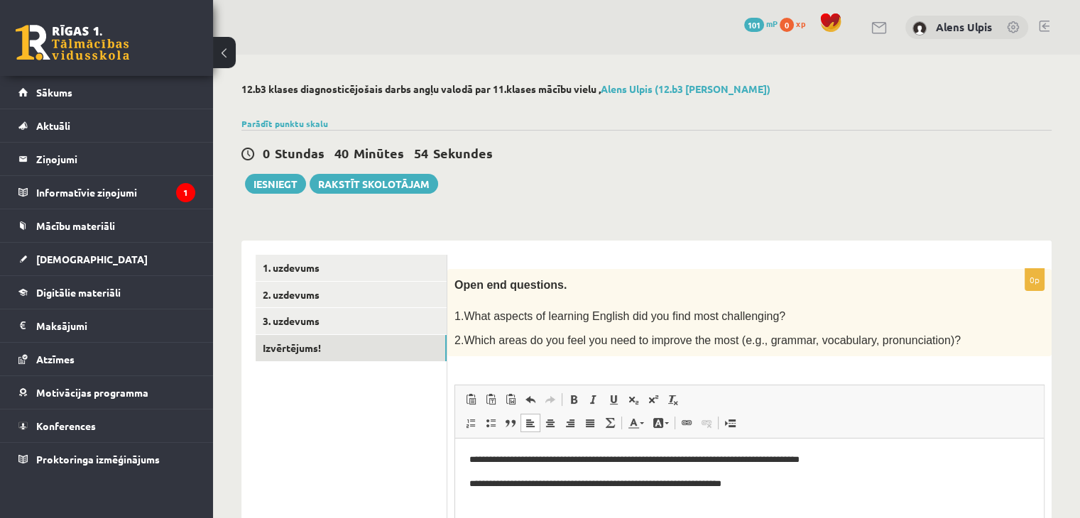
scroll to position [0, 0]
click at [290, 189] on button "Iesniegt" at bounding box center [275, 184] width 61 height 20
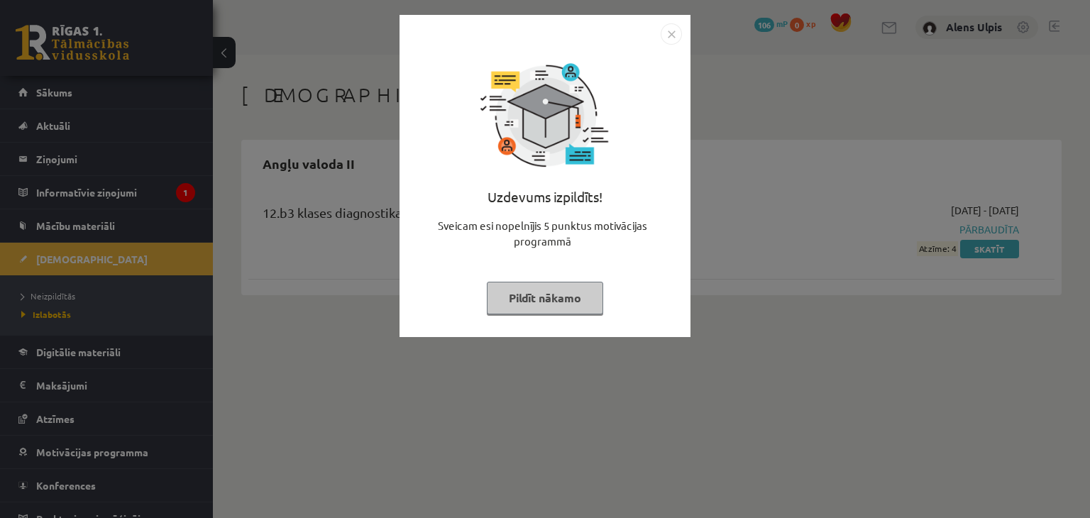
click at [772, 329] on div "Uzdevums izpildīts! Sveicam esi nopelnījis 5 punktus motivācijas programmā Pild…" at bounding box center [545, 259] width 1090 height 518
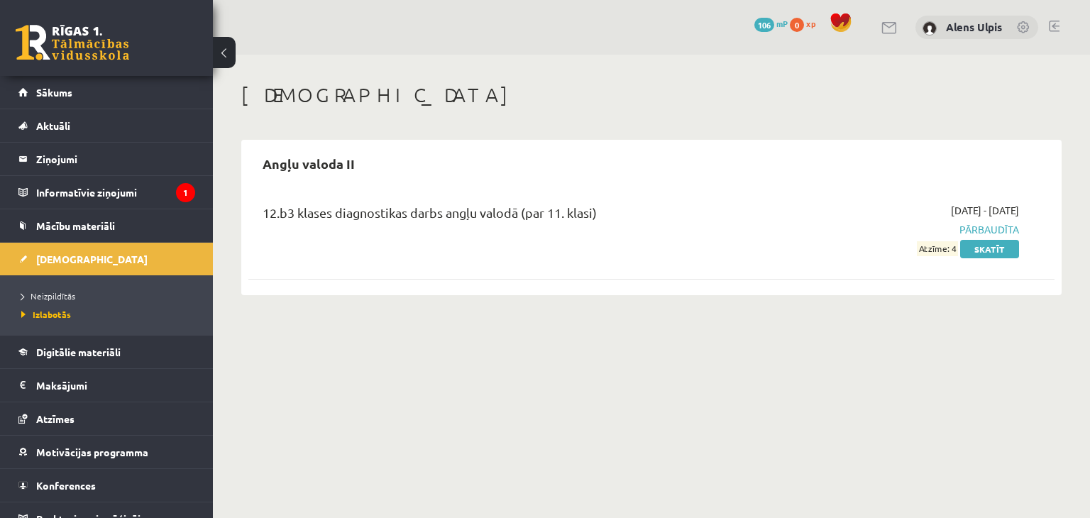
click at [838, 24] on span at bounding box center [840, 22] width 21 height 21
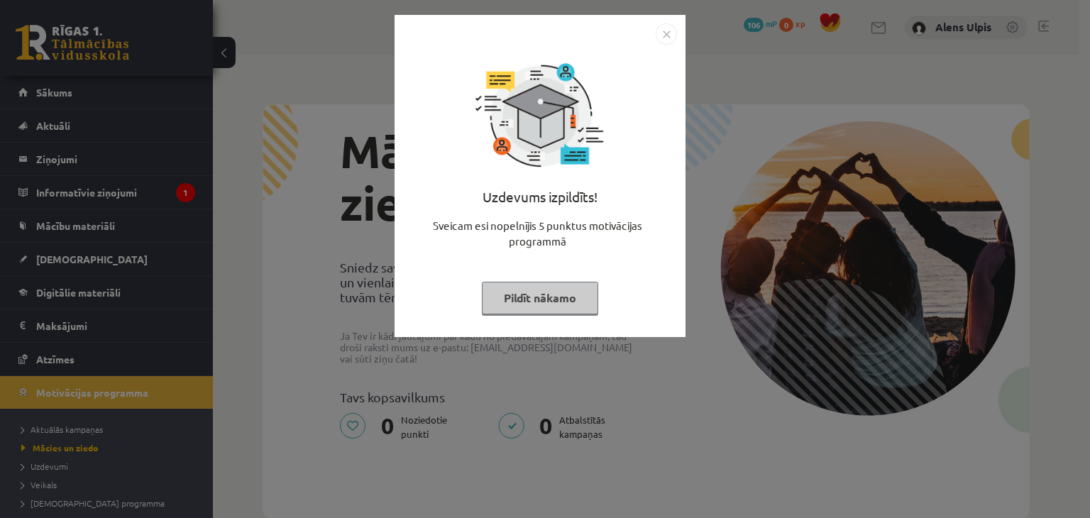
click at [762, 194] on div "Uzdevums izpildīts! Sveicam esi nopelnījis 5 punktus motivācijas programmā Pild…" at bounding box center [545, 259] width 1090 height 518
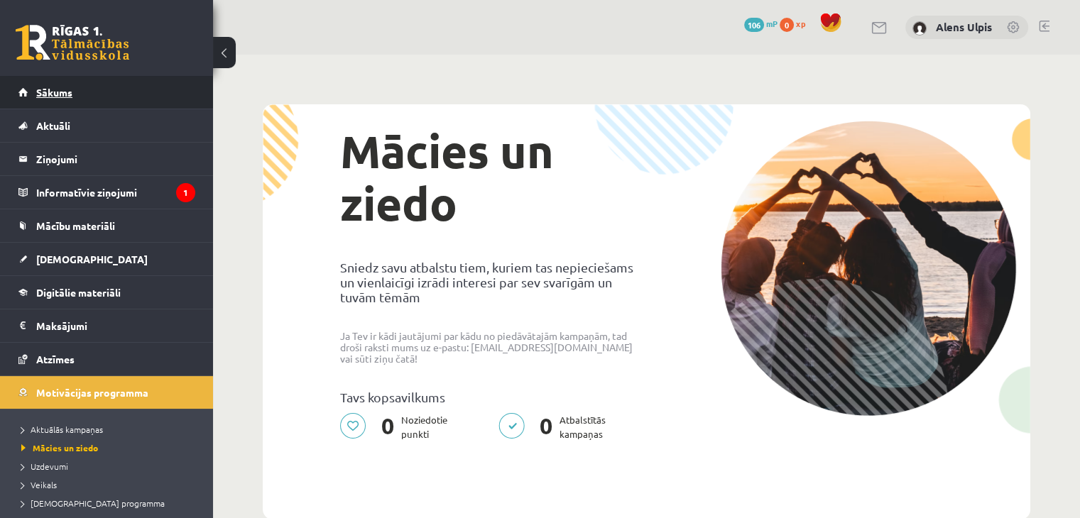
click at [55, 89] on span "Sākums" at bounding box center [54, 92] width 36 height 13
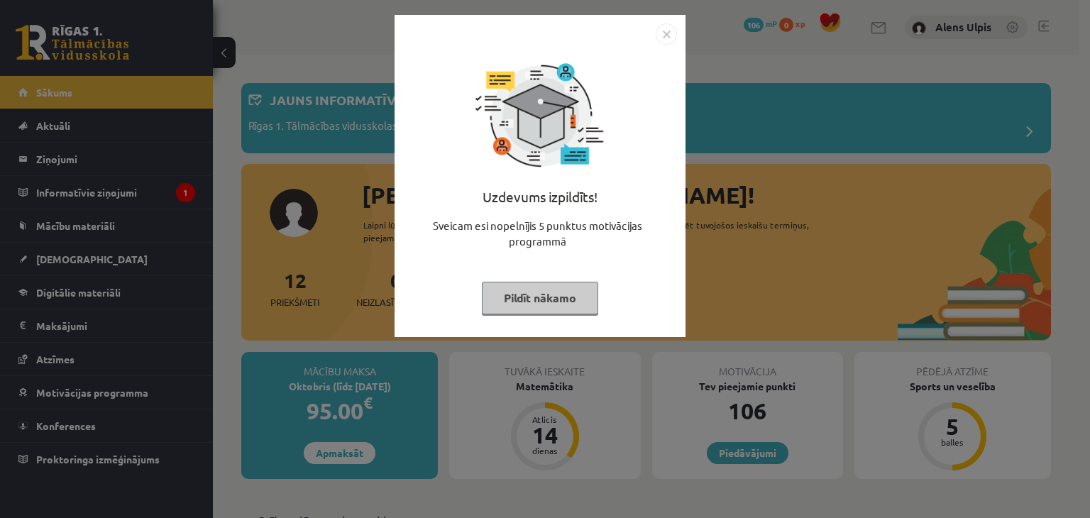
click at [576, 302] on button "Pildīt nākamo" at bounding box center [540, 298] width 116 height 33
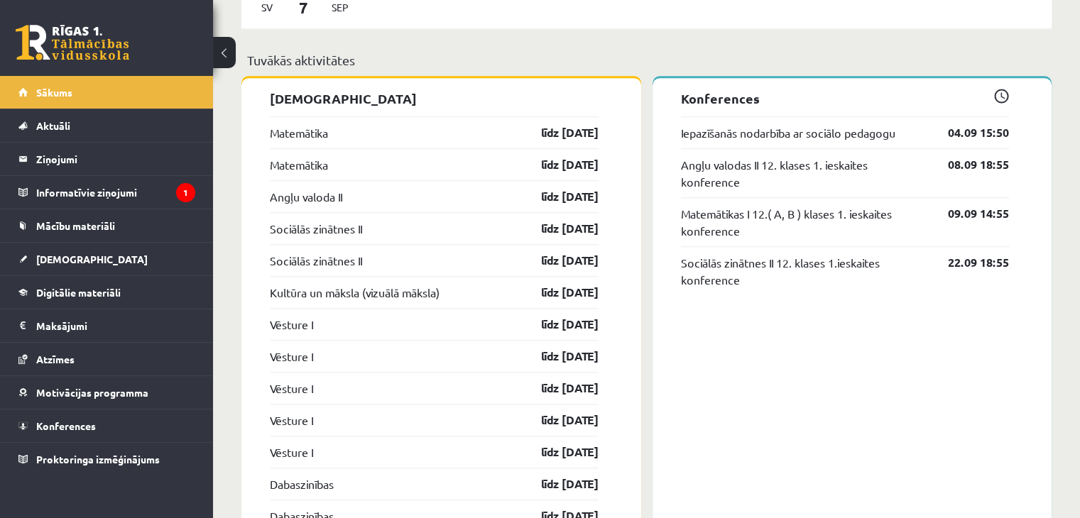
scroll to position [1317, 0]
click at [305, 132] on link "Matemātika" at bounding box center [299, 131] width 58 height 17
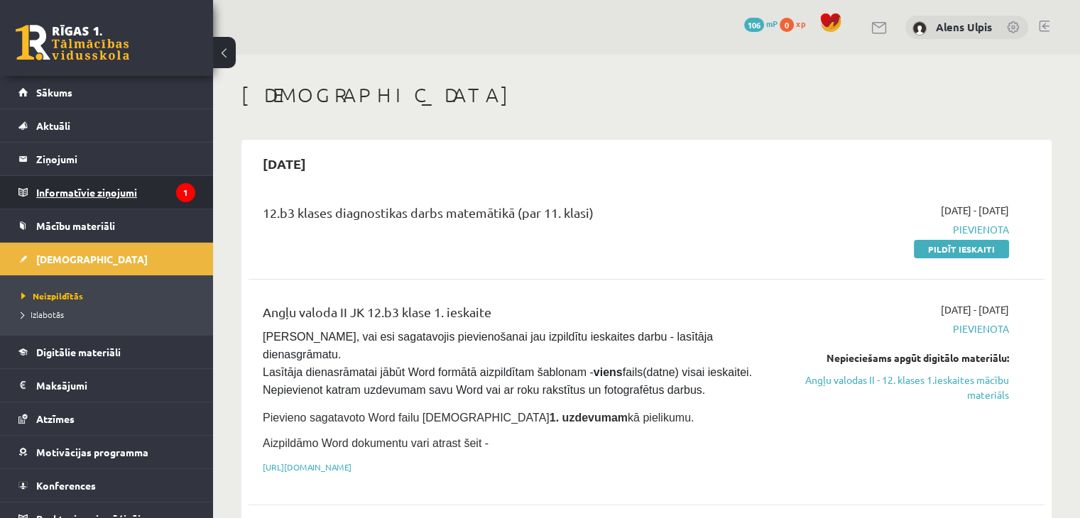
click at [132, 186] on legend "Informatīvie ziņojumi 1" at bounding box center [115, 192] width 159 height 33
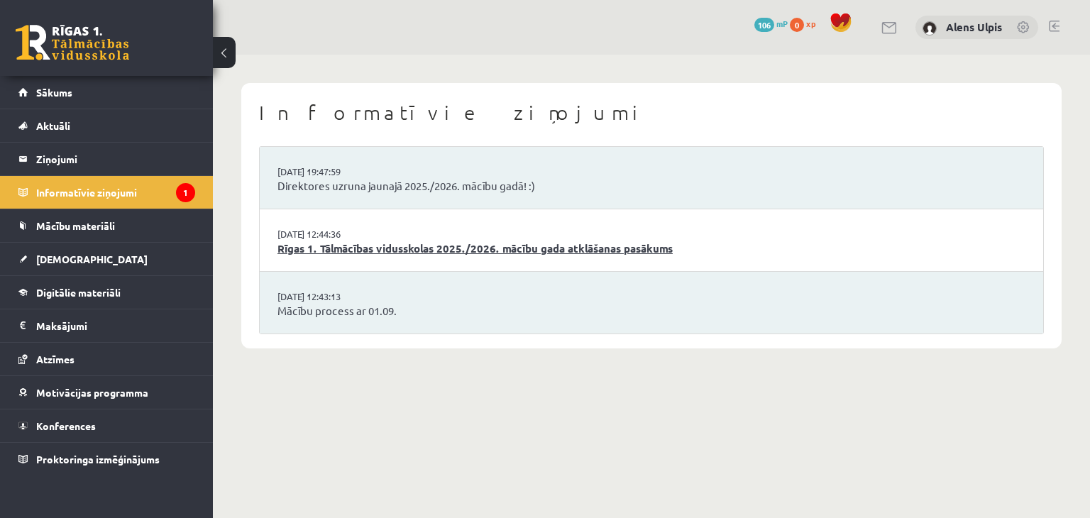
click at [345, 256] on link "Rīgas 1. Tālmācības vidusskolas 2025./2026. mācību gada atklāšanas pasākums" at bounding box center [652, 249] width 748 height 16
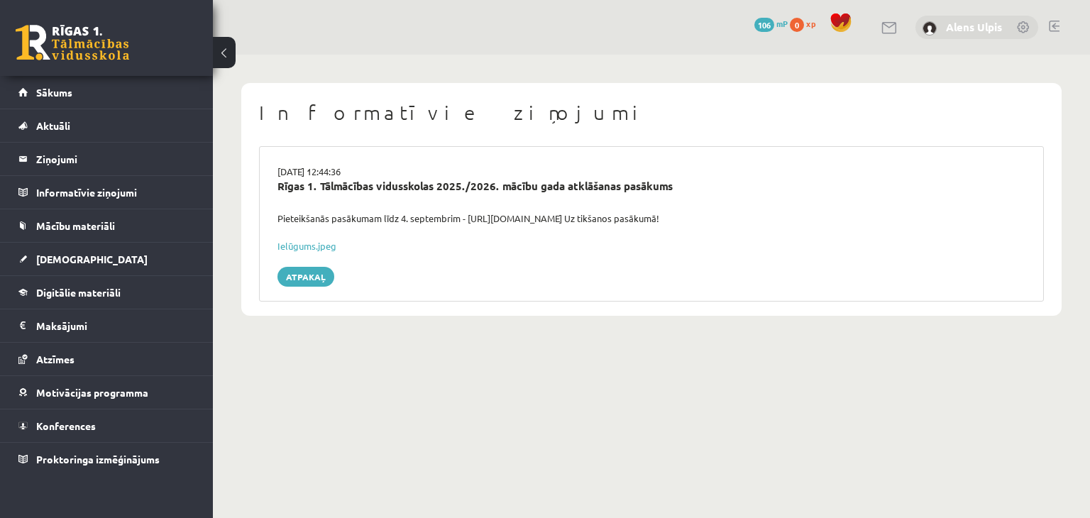
click at [967, 25] on link "Alens Ulpis" at bounding box center [974, 27] width 56 height 14
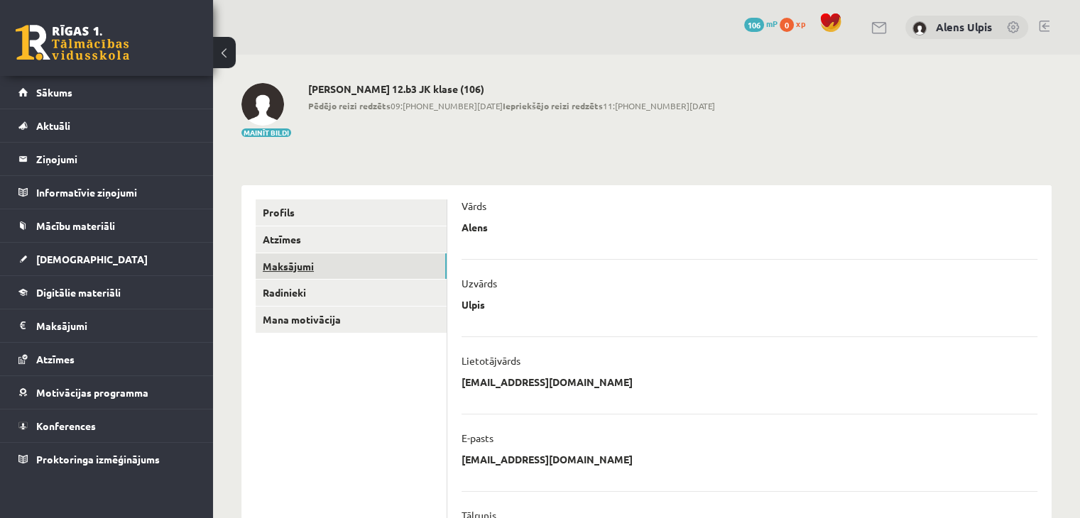
click at [287, 268] on link "Maksājumi" at bounding box center [351, 266] width 191 height 26
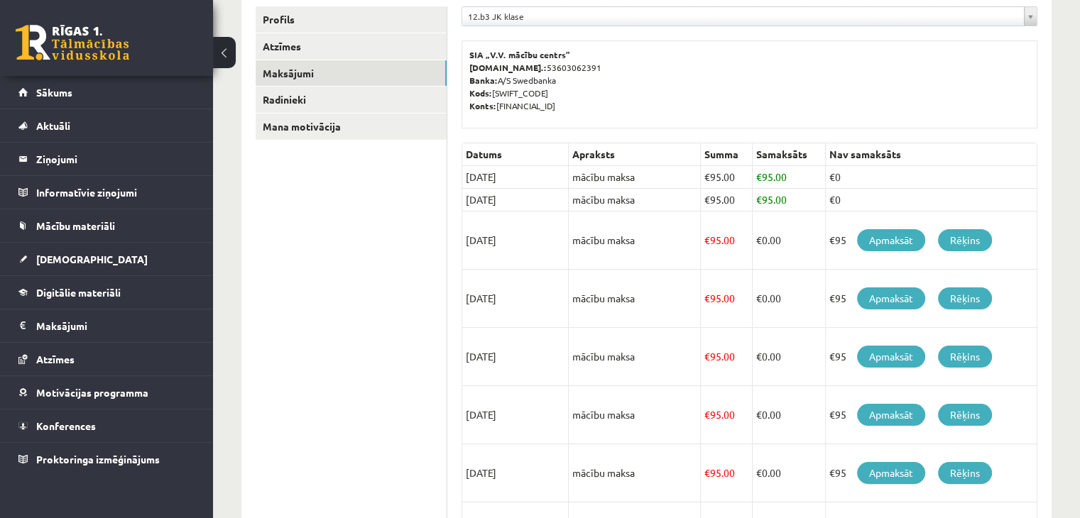
scroll to position [195, 0]
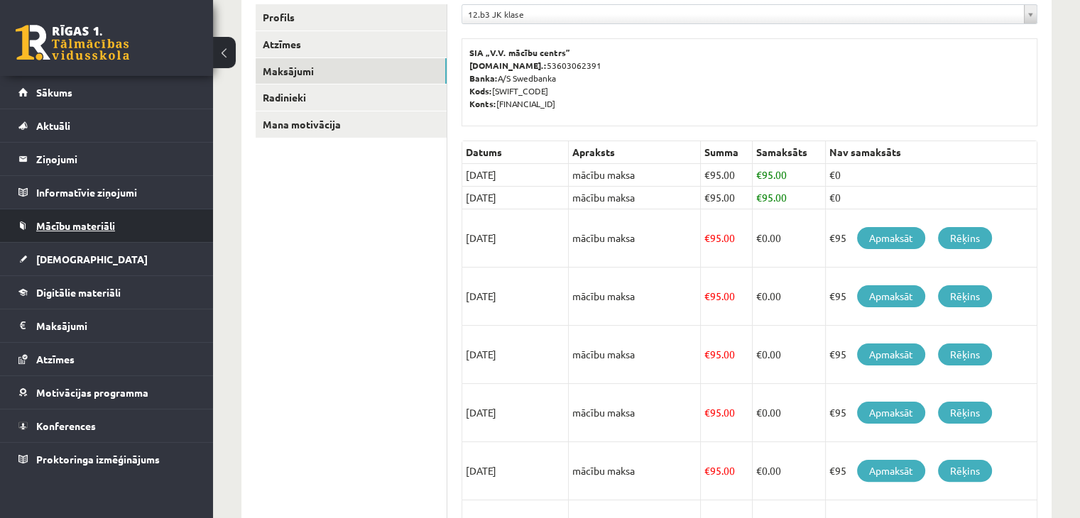
click at [69, 231] on link "Mācību materiāli" at bounding box center [106, 225] width 177 height 33
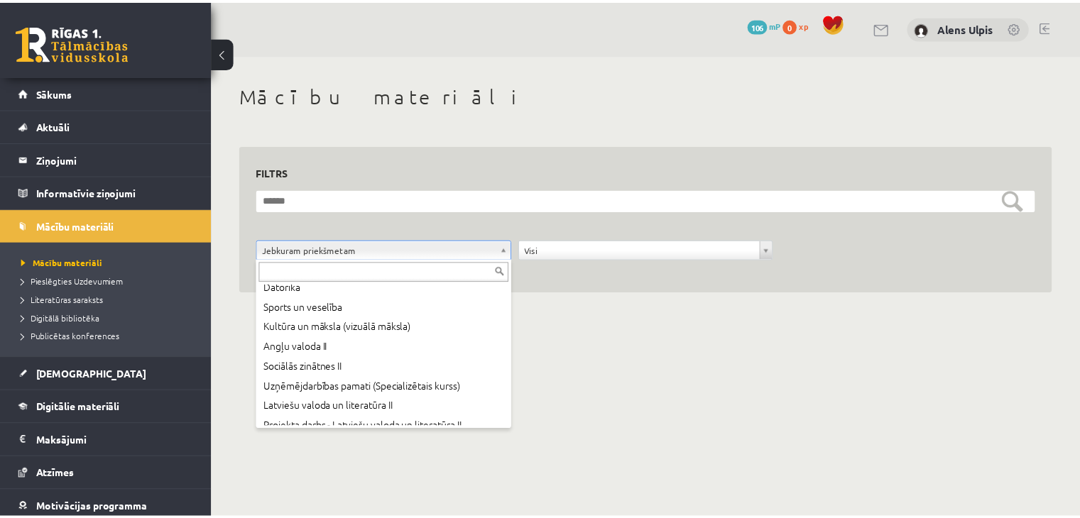
scroll to position [116, 0]
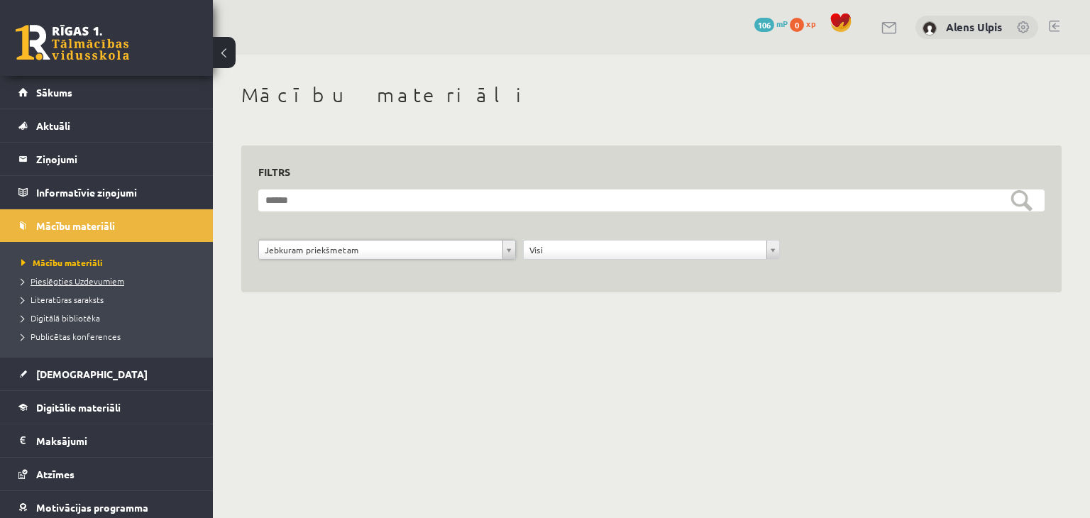
click at [120, 280] on span "Pieslēgties Uzdevumiem" at bounding box center [72, 280] width 103 height 11
click at [65, 372] on span "[DEMOGRAPHIC_DATA]" at bounding box center [91, 374] width 111 height 13
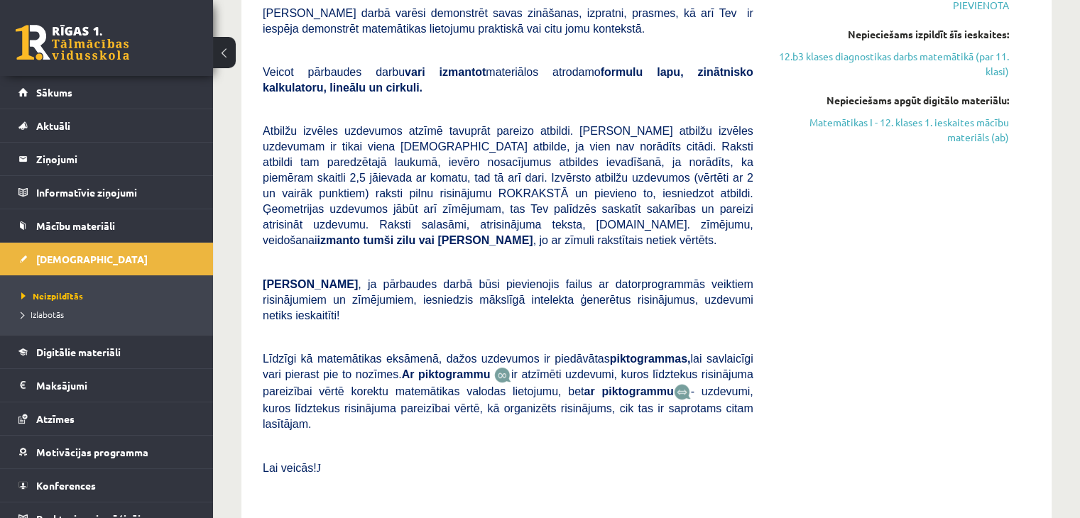
scroll to position [554, 0]
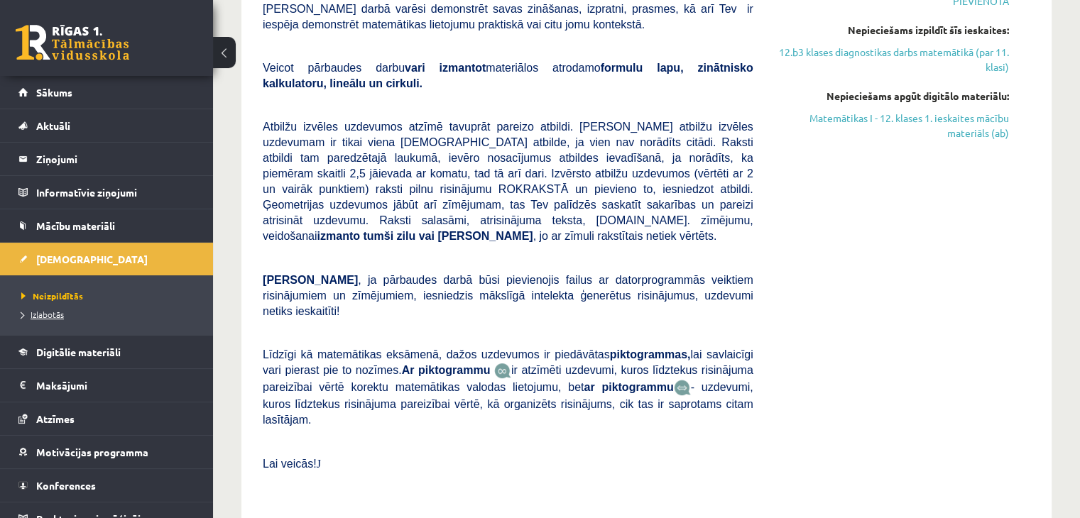
click at [57, 313] on span "Izlabotās" at bounding box center [42, 314] width 43 height 11
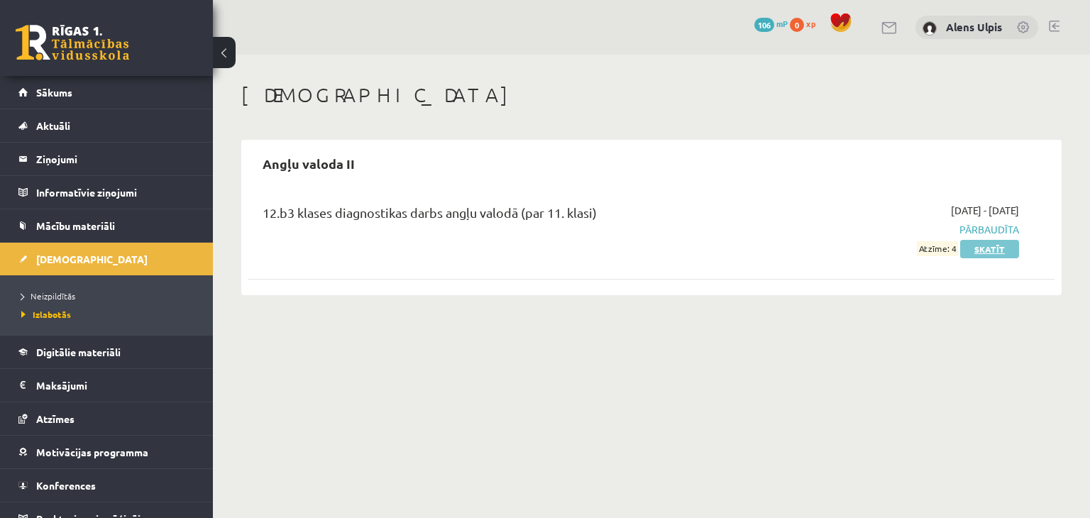
click at [988, 252] on link "Skatīt" at bounding box center [989, 249] width 59 height 18
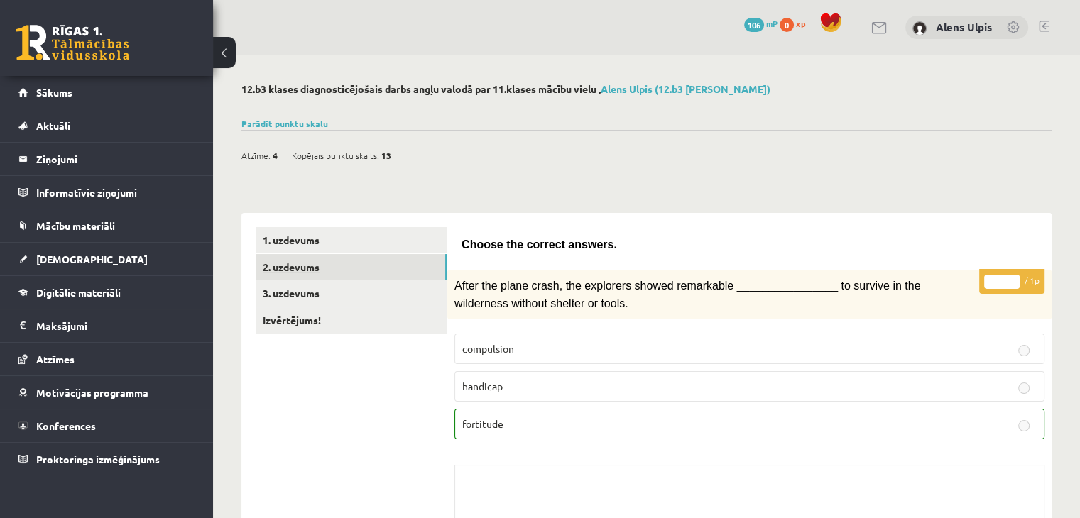
click at [310, 268] on link "2. uzdevums" at bounding box center [351, 267] width 191 height 26
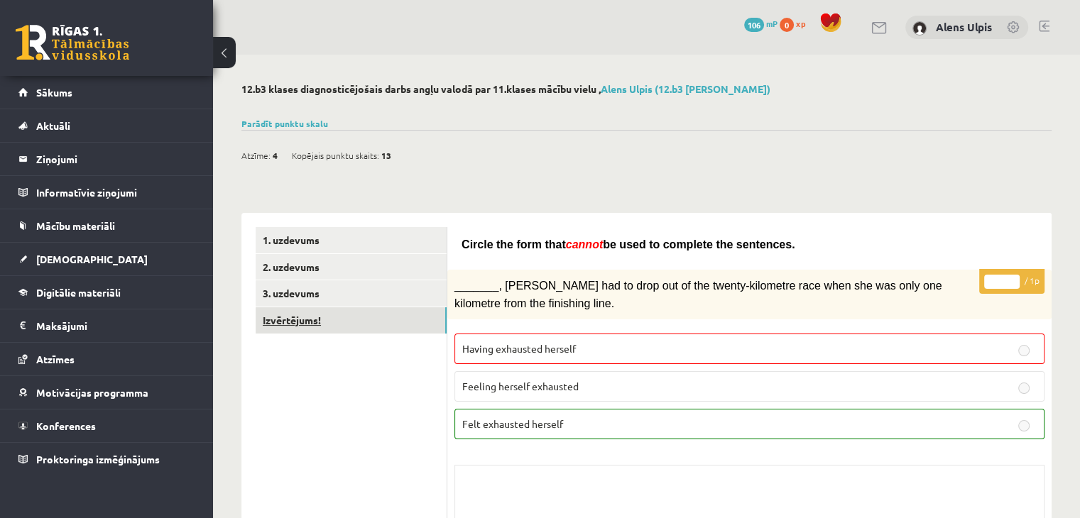
click at [314, 316] on link "Izvērtējums!" at bounding box center [351, 320] width 191 height 26
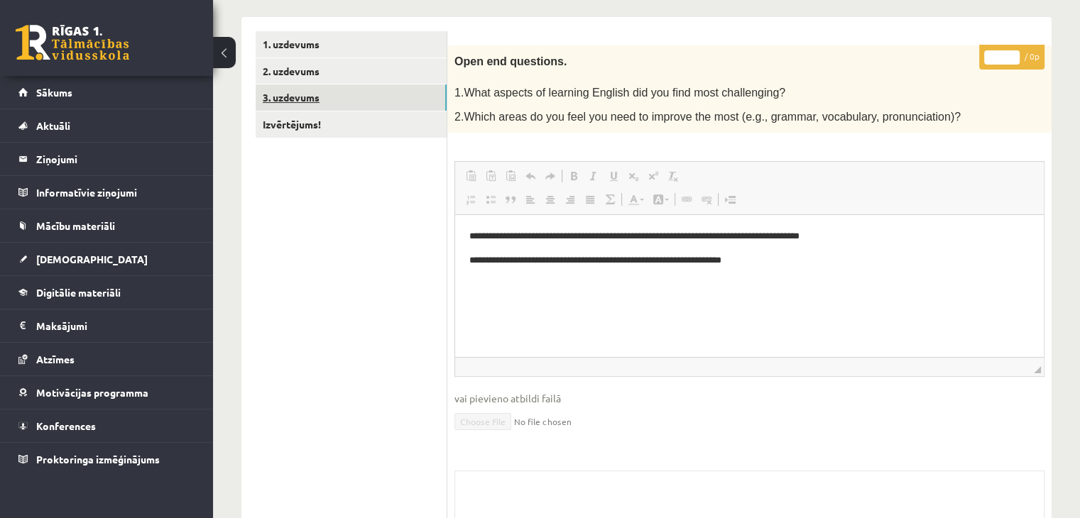
click at [302, 99] on link "3. uzdevums" at bounding box center [351, 97] width 191 height 26
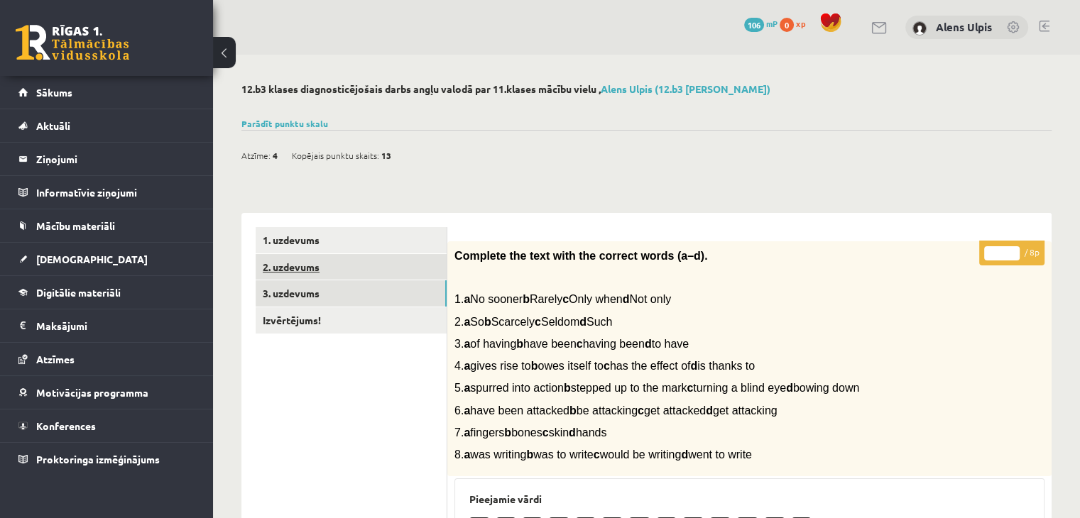
click at [306, 270] on link "2. uzdevums" at bounding box center [351, 267] width 191 height 26
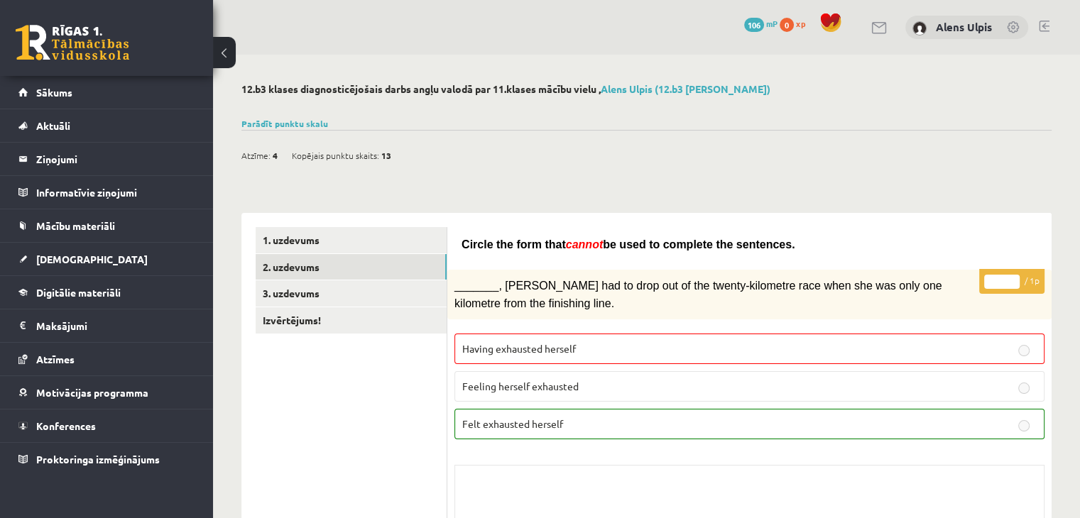
click at [1011, 28] on link at bounding box center [1013, 28] width 14 height 14
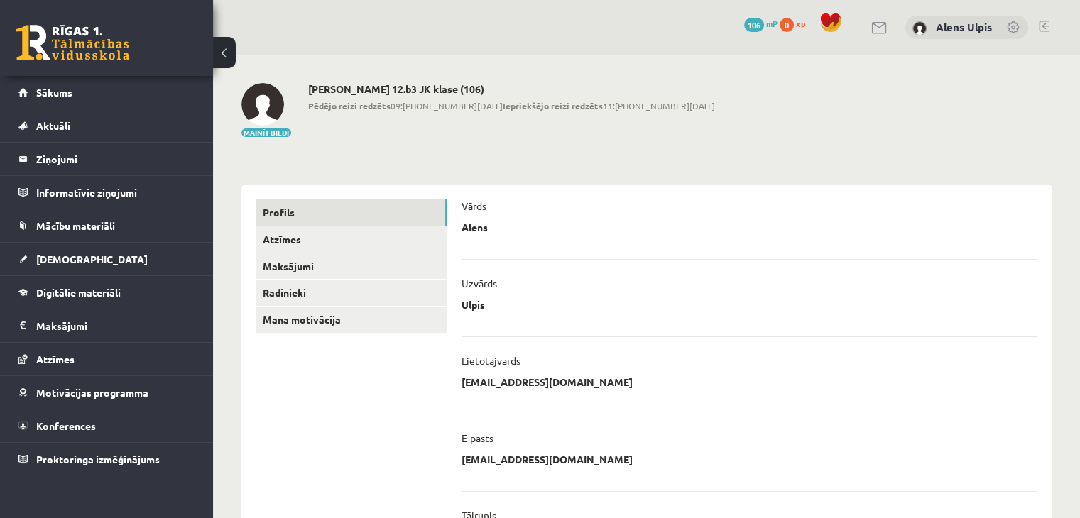
click at [847, 114] on div "Mainīt bildi [PERSON_NAME] 12.b3 JK klase (106) Pēdējo reizi redzēts 09:[PHONE_…" at bounding box center [646, 110] width 810 height 55
